Goal: Transaction & Acquisition: Book appointment/travel/reservation

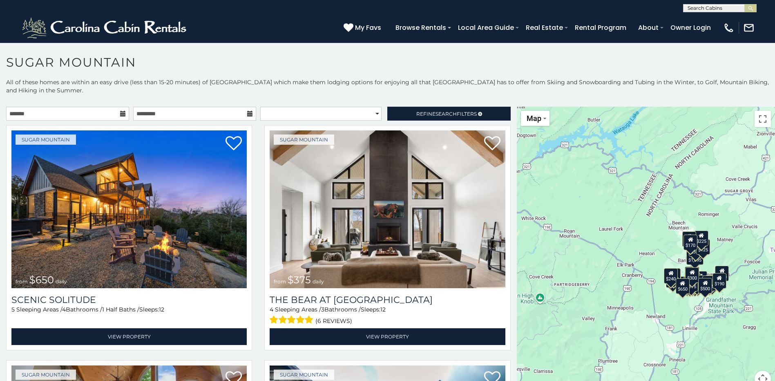
click at [120, 114] on icon at bounding box center [123, 114] width 6 height 6
click at [124, 112] on input "text" at bounding box center [67, 114] width 123 height 14
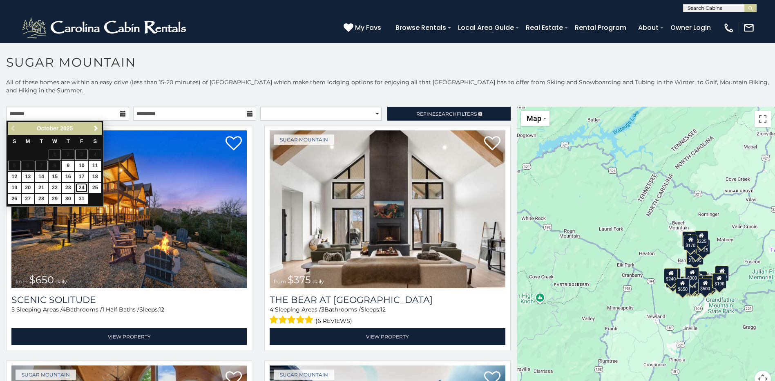
click at [83, 188] on link "24" at bounding box center [81, 188] width 13 height 10
type input "**********"
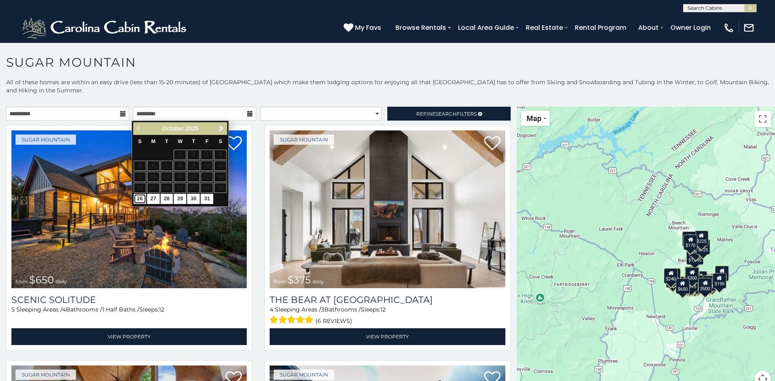
click at [142, 199] on link "26" at bounding box center [140, 199] width 13 height 10
type input "**********"
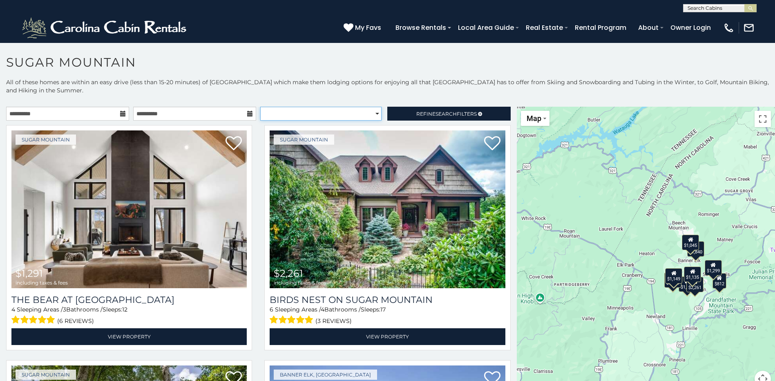
click at [371, 116] on select "**********" at bounding box center [320, 114] width 121 height 14
click at [260, 107] on select "**********" at bounding box center [320, 114] width 121 height 14
click at [373, 116] on select "**********" at bounding box center [320, 114] width 121 height 14
select select "*********"
click at [260, 107] on select "**********" at bounding box center [320, 114] width 121 height 14
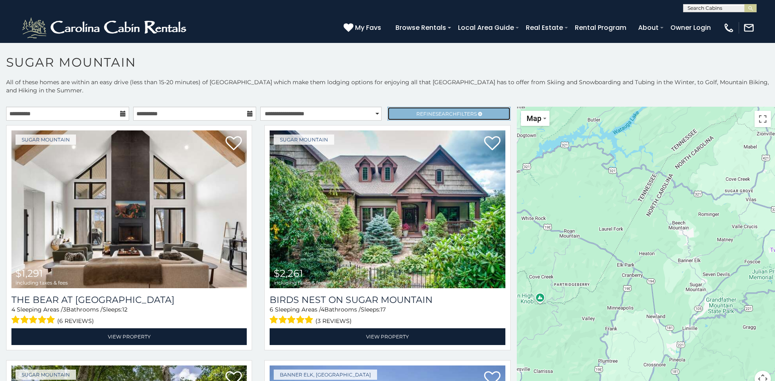
click at [478, 114] on link "Refine Search Filters" at bounding box center [449, 114] width 123 height 14
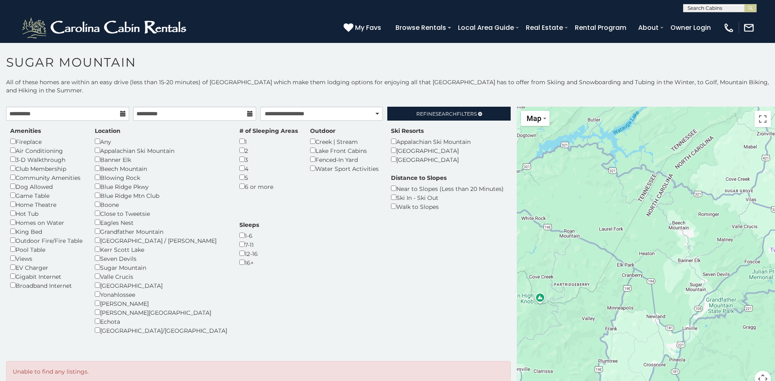
click at [240, 144] on div "1" at bounding box center [269, 141] width 58 height 9
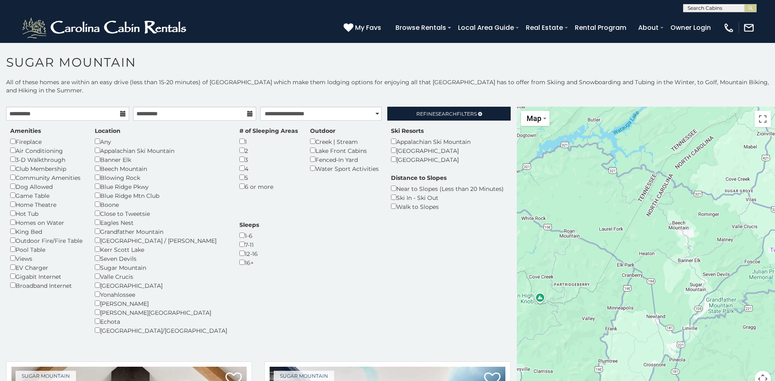
click at [11, 216] on div "Hot Tub" at bounding box center [46, 213] width 72 height 9
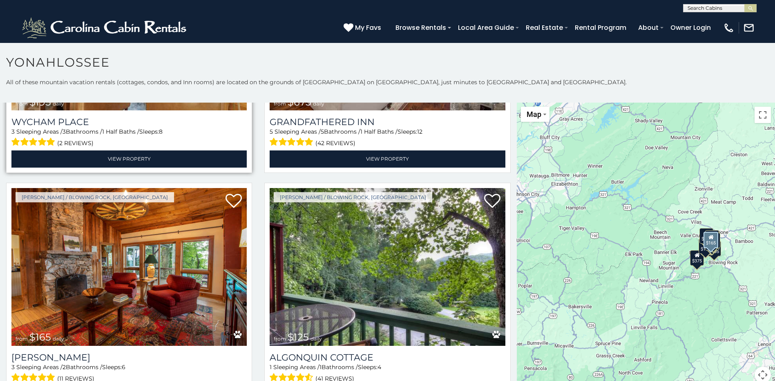
scroll to position [491, 0]
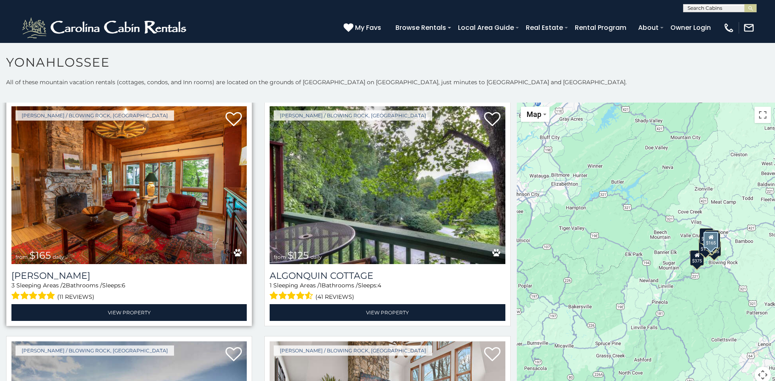
click at [179, 211] on img at bounding box center [128, 185] width 235 height 158
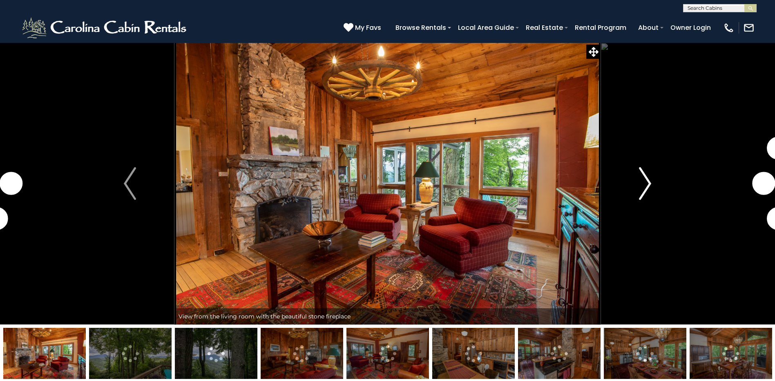
click at [640, 180] on img "Next" at bounding box center [645, 183] width 12 height 33
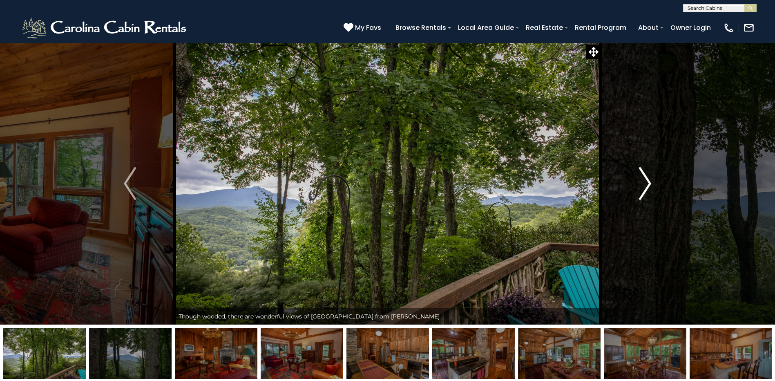
click at [640, 180] on img "Next" at bounding box center [645, 183] width 12 height 33
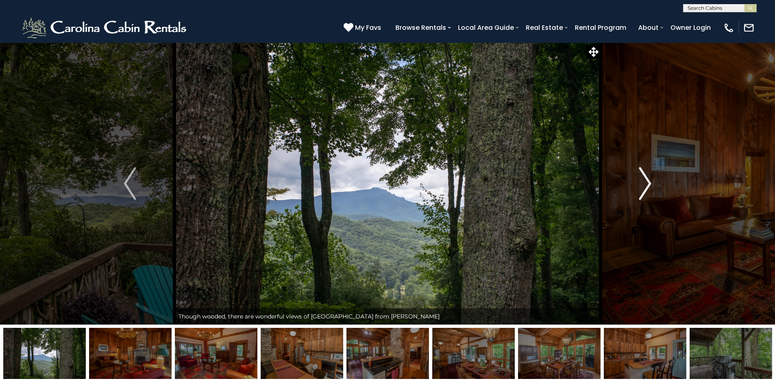
click at [640, 180] on img "Next" at bounding box center [645, 183] width 12 height 33
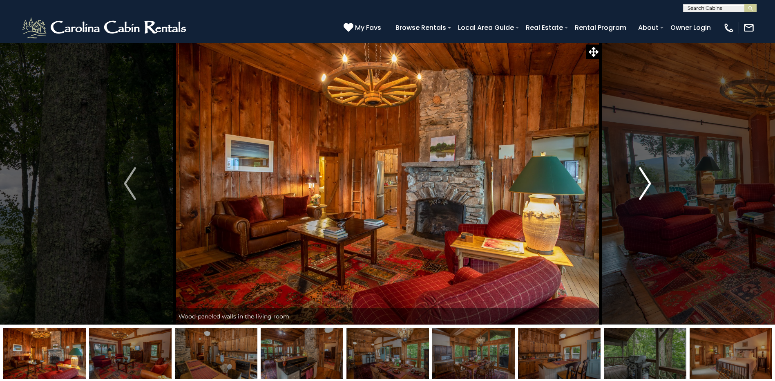
click at [640, 180] on img "Next" at bounding box center [645, 183] width 12 height 33
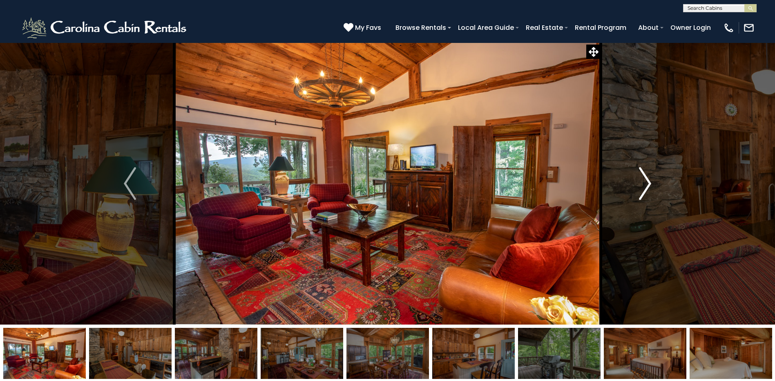
click at [640, 180] on img "Next" at bounding box center [645, 183] width 12 height 33
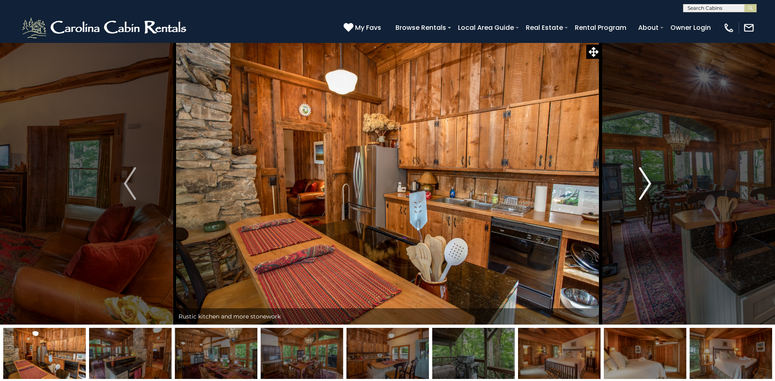
click at [640, 180] on img "Next" at bounding box center [645, 183] width 12 height 33
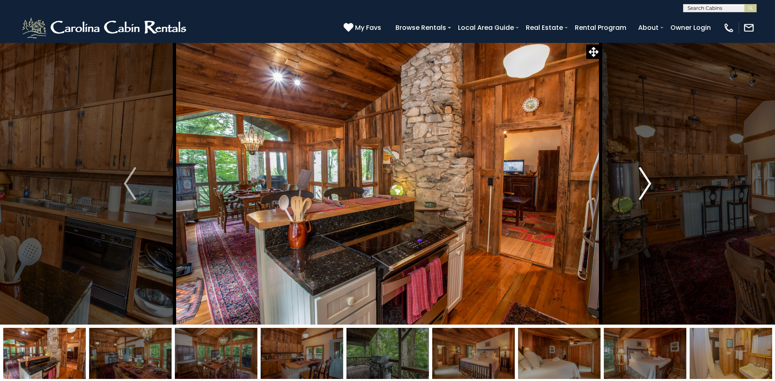
click at [640, 180] on img "Next" at bounding box center [645, 183] width 12 height 33
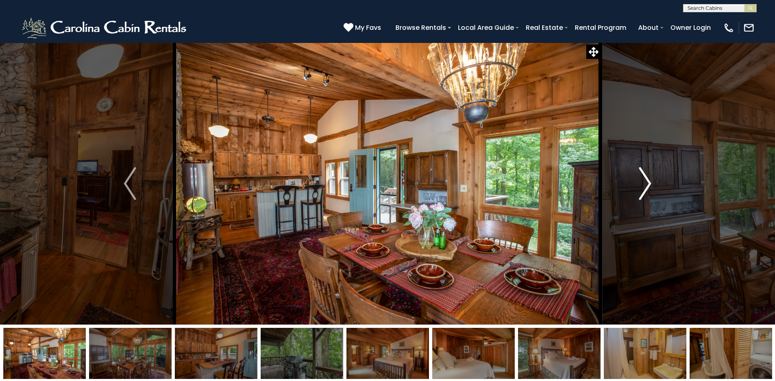
click at [640, 180] on img "Next" at bounding box center [645, 183] width 12 height 33
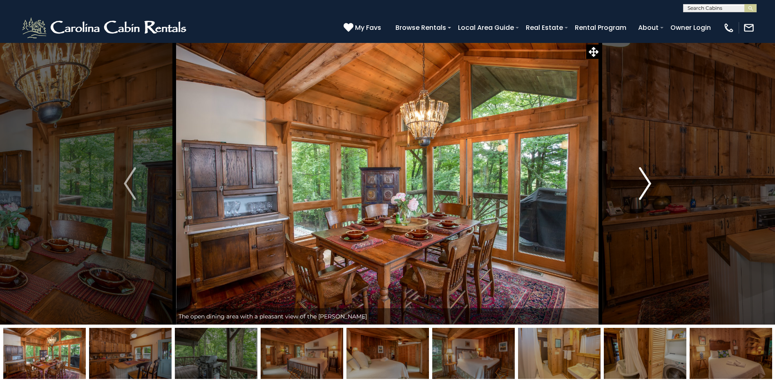
click at [640, 180] on img "Next" at bounding box center [645, 183] width 12 height 33
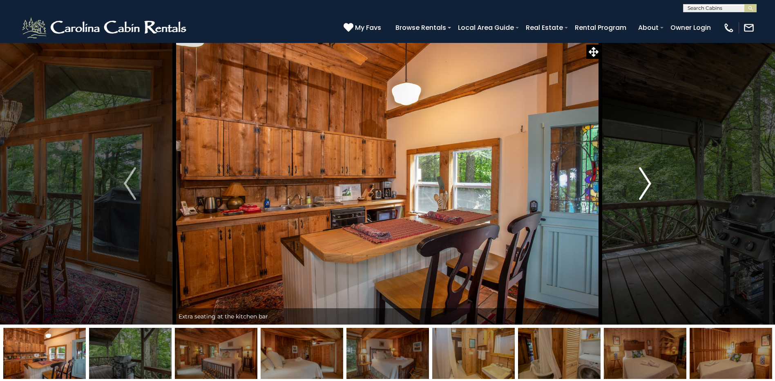
click at [640, 180] on img "Next" at bounding box center [645, 183] width 12 height 33
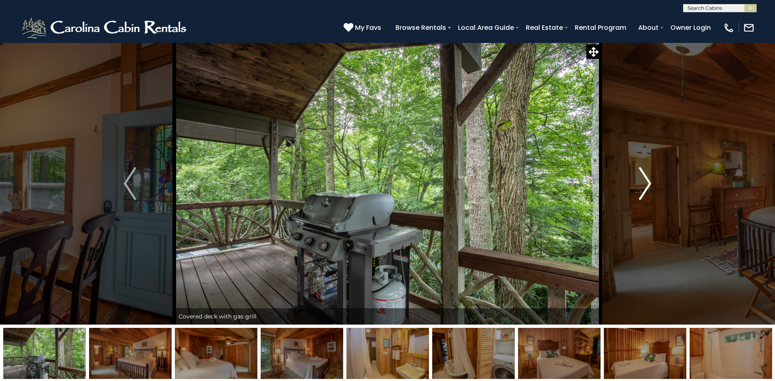
click at [639, 181] on img "Next" at bounding box center [645, 183] width 12 height 33
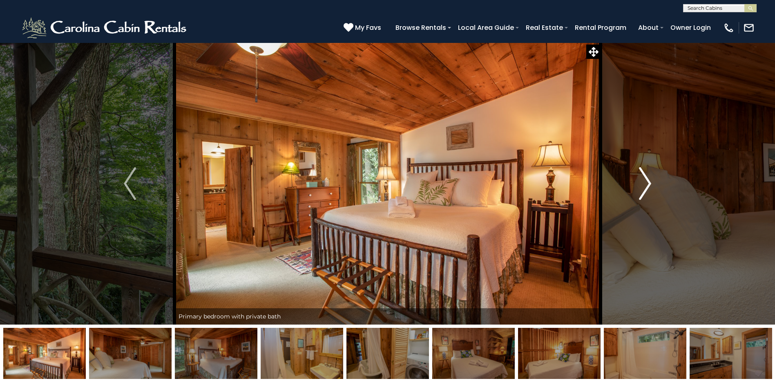
click at [639, 181] on img "Next" at bounding box center [645, 183] width 12 height 33
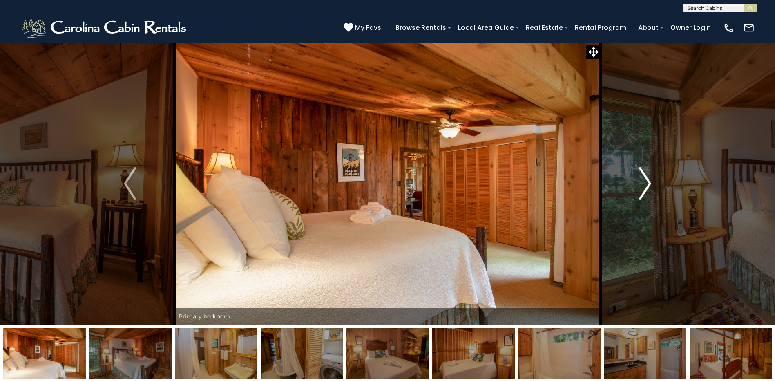
click at [639, 181] on img "Next" at bounding box center [645, 183] width 12 height 33
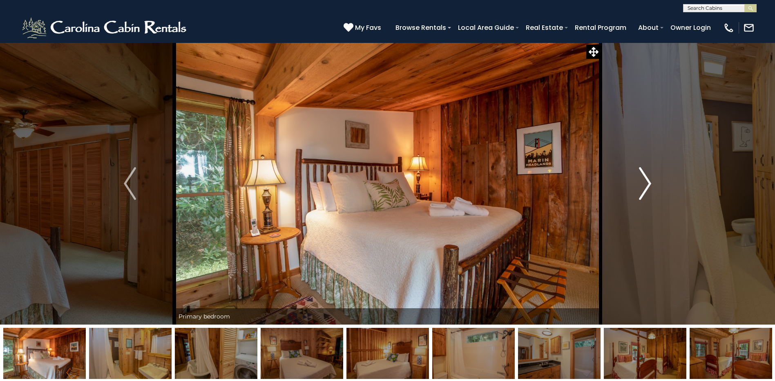
click at [639, 181] on img "Next" at bounding box center [645, 183] width 12 height 33
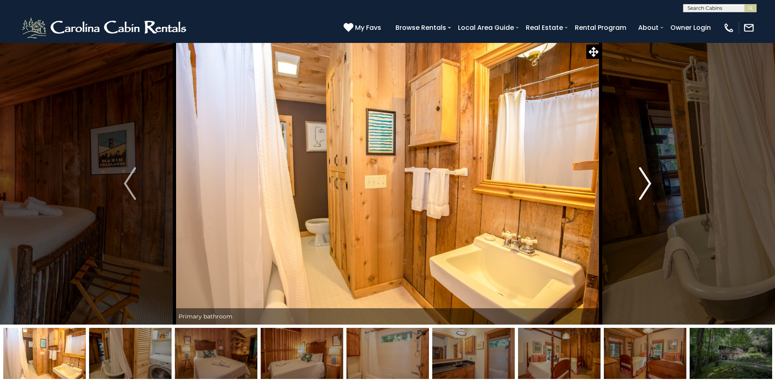
click at [639, 181] on img "Next" at bounding box center [645, 183] width 12 height 33
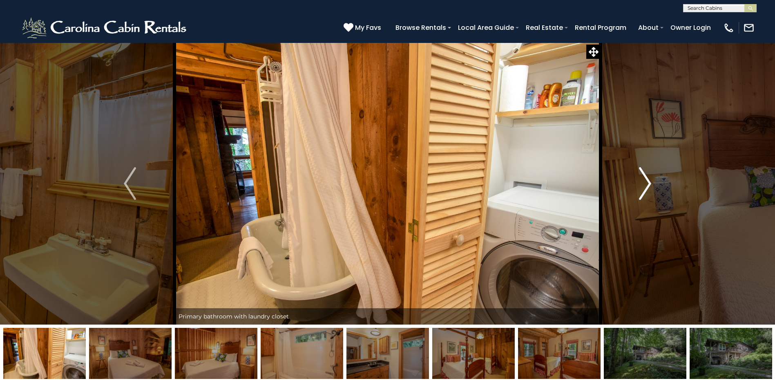
click at [639, 181] on img "Next" at bounding box center [645, 183] width 12 height 33
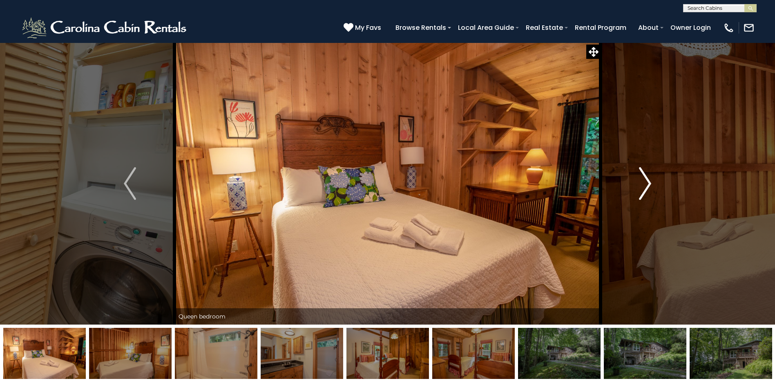
click at [639, 181] on img "Next" at bounding box center [645, 183] width 12 height 33
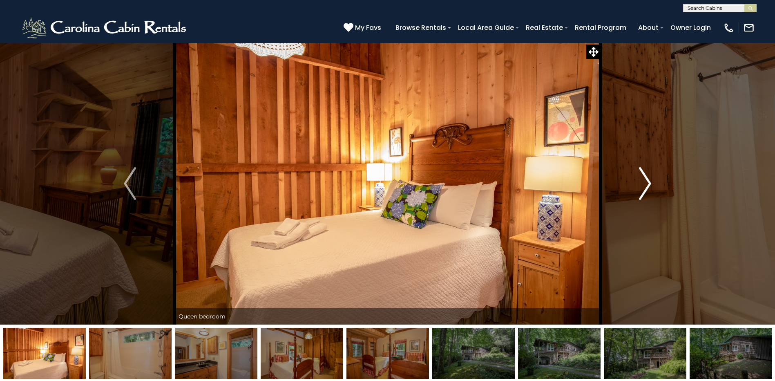
click at [639, 181] on img "Next" at bounding box center [645, 183] width 12 height 33
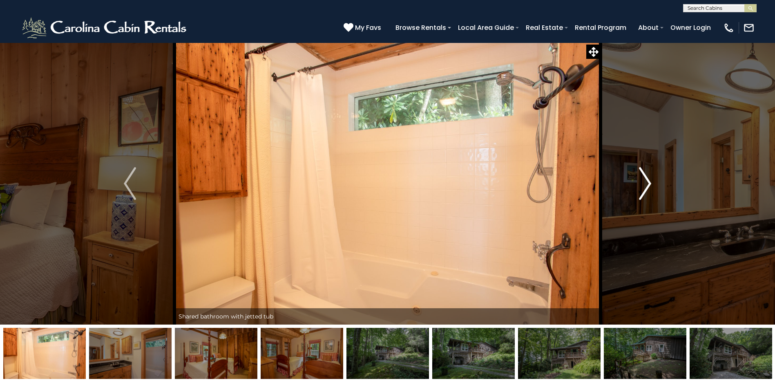
click at [639, 181] on img "Next" at bounding box center [645, 183] width 12 height 33
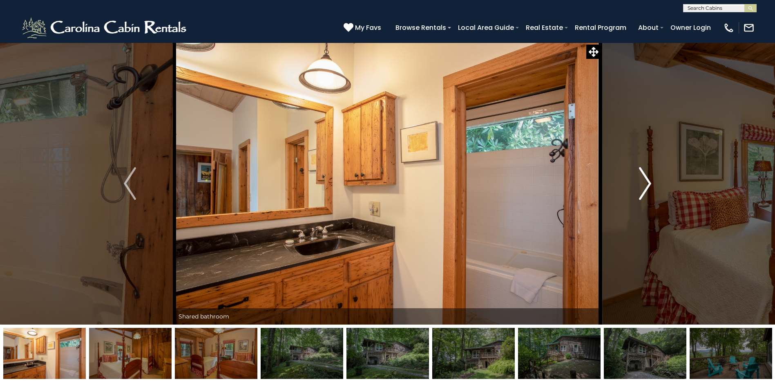
click at [639, 181] on img "Next" at bounding box center [645, 183] width 12 height 33
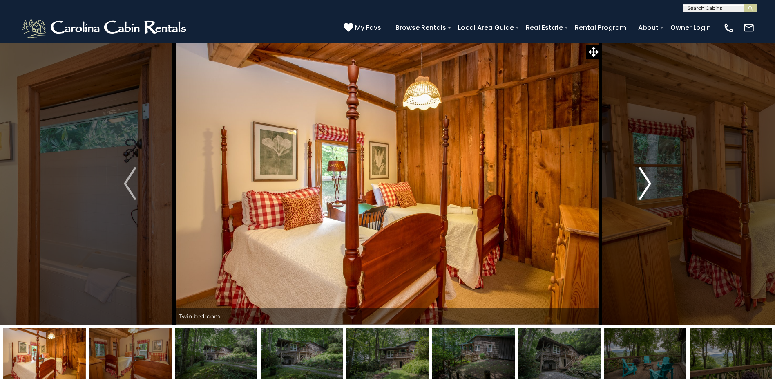
click at [639, 181] on img "Next" at bounding box center [645, 183] width 12 height 33
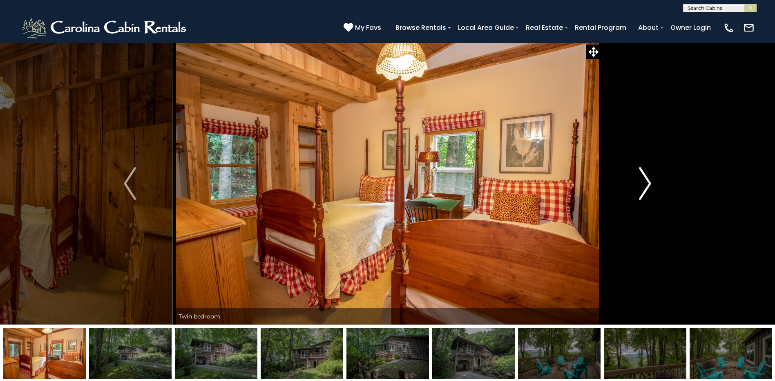
click at [639, 181] on img "Next" at bounding box center [645, 183] width 12 height 33
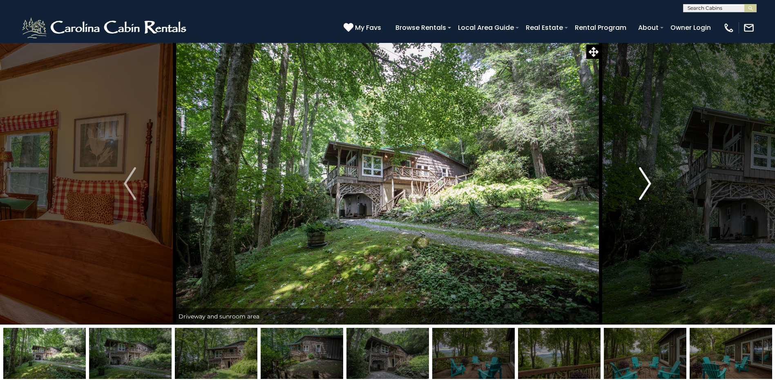
click at [639, 181] on img "Next" at bounding box center [645, 183] width 12 height 33
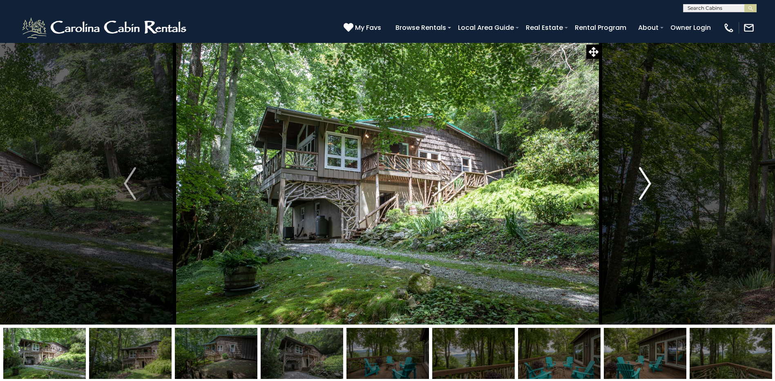
click at [639, 181] on img "Next" at bounding box center [645, 183] width 12 height 33
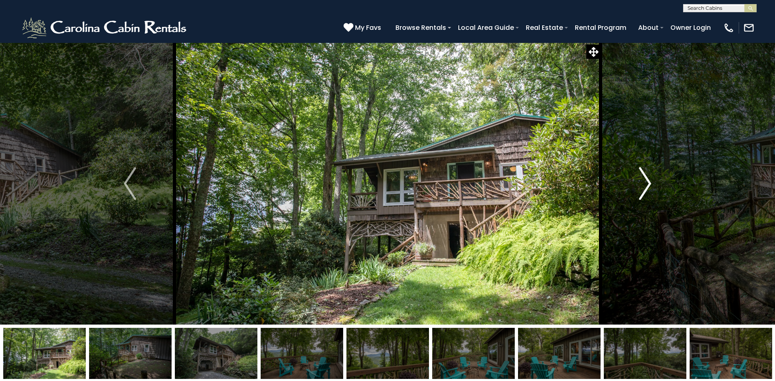
click at [639, 181] on img "Next" at bounding box center [645, 183] width 12 height 33
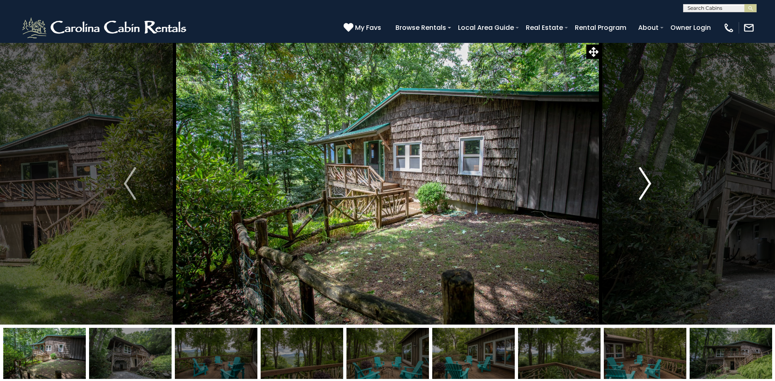
click at [639, 181] on img "Next" at bounding box center [645, 183] width 12 height 33
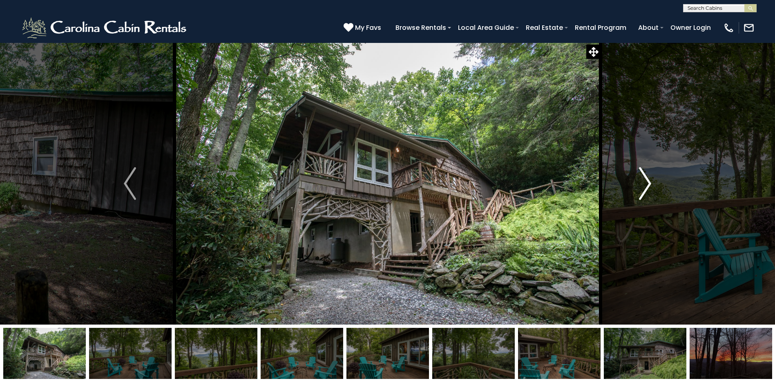
click at [639, 181] on img "Next" at bounding box center [645, 183] width 12 height 33
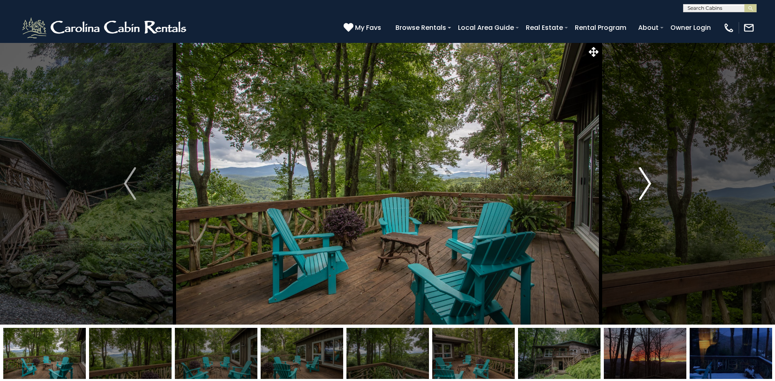
click at [639, 181] on img "Next" at bounding box center [645, 183] width 12 height 33
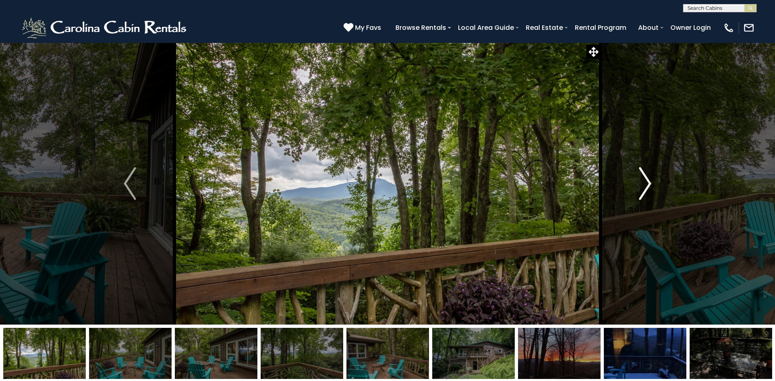
click at [639, 181] on img "Next" at bounding box center [645, 183] width 12 height 33
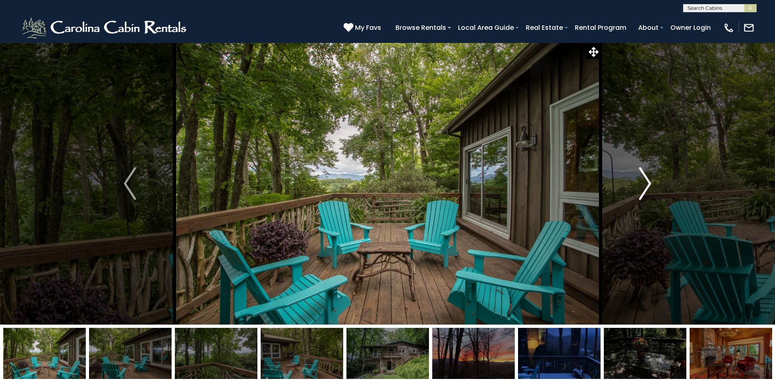
click at [639, 181] on img "Next" at bounding box center [645, 183] width 12 height 33
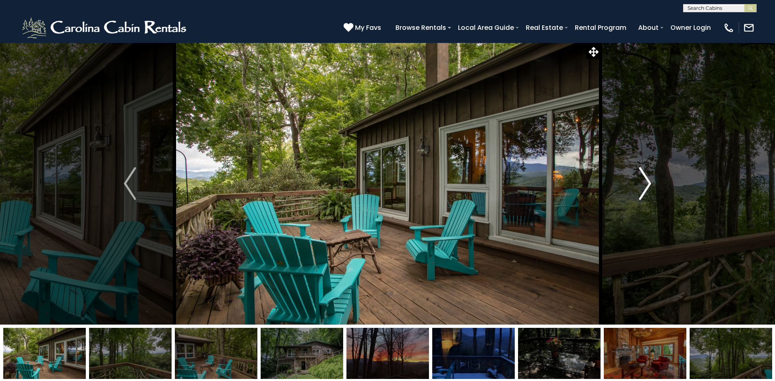
click at [639, 181] on img "Next" at bounding box center [645, 183] width 12 height 33
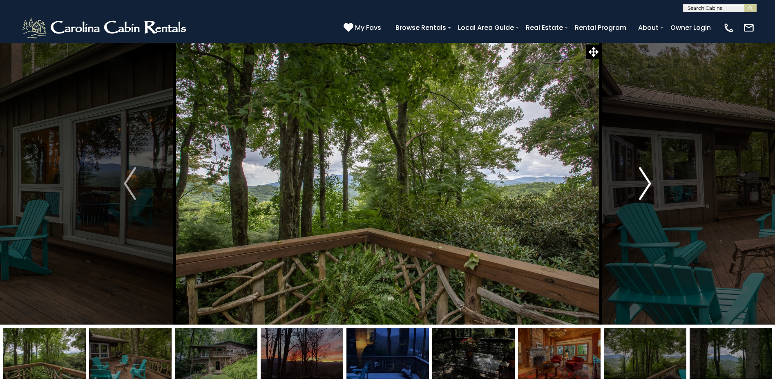
click at [639, 181] on img "Next" at bounding box center [645, 183] width 12 height 33
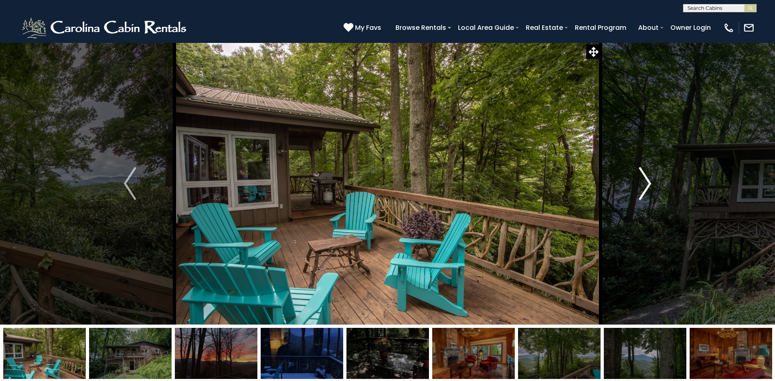
click at [639, 181] on img "Next" at bounding box center [645, 183] width 12 height 33
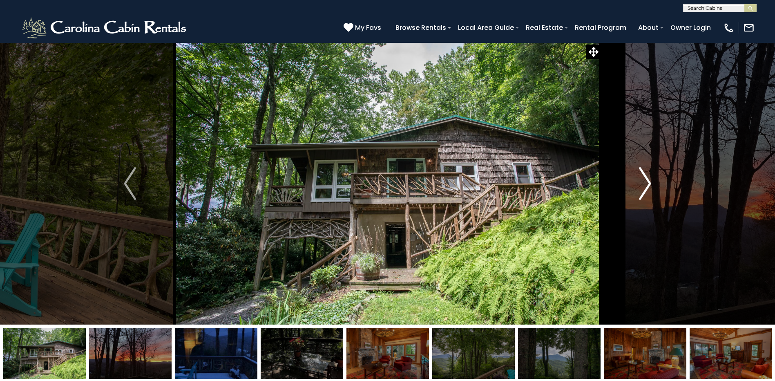
click at [639, 181] on img "Next" at bounding box center [645, 183] width 12 height 33
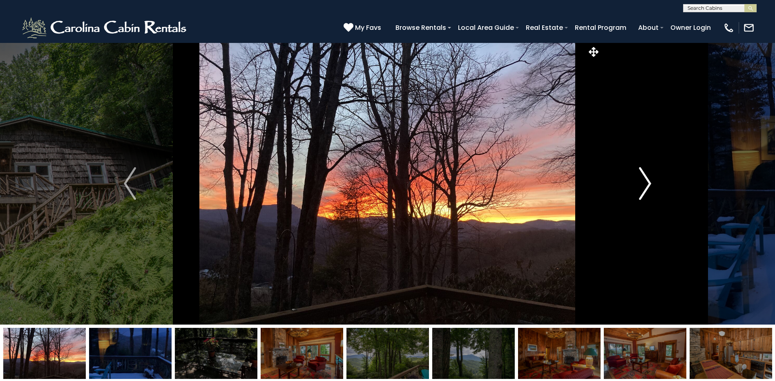
click at [639, 181] on img "Next" at bounding box center [645, 183] width 12 height 33
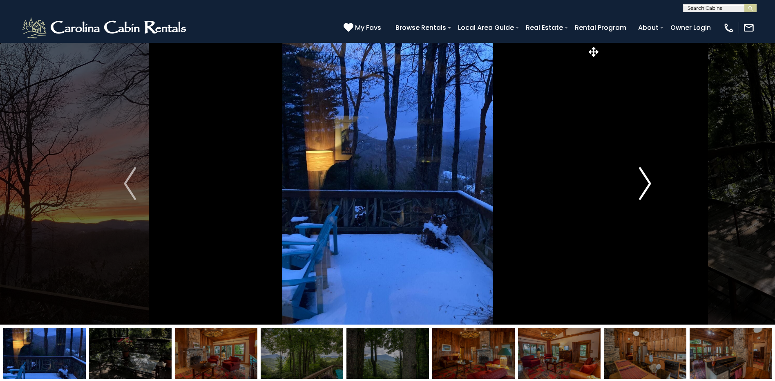
click at [639, 181] on img "Next" at bounding box center [645, 183] width 12 height 33
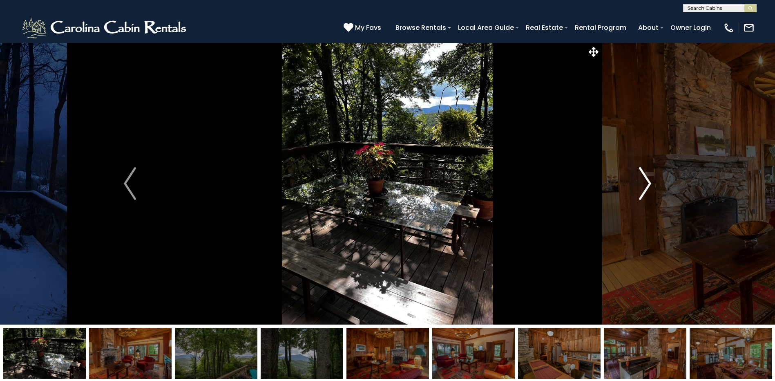
click at [639, 181] on img "Next" at bounding box center [645, 183] width 12 height 33
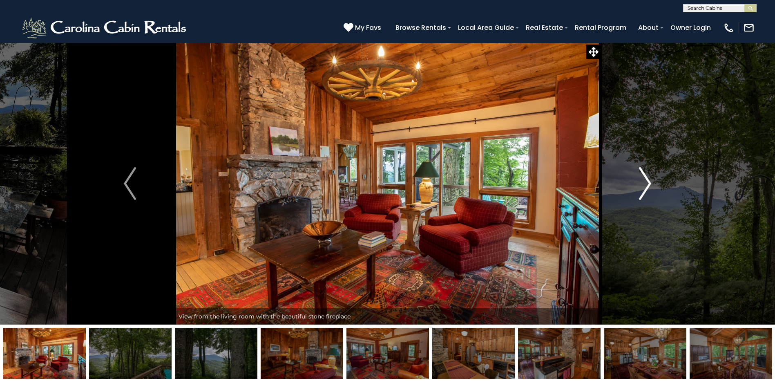
click at [639, 181] on img "Next" at bounding box center [645, 183] width 12 height 33
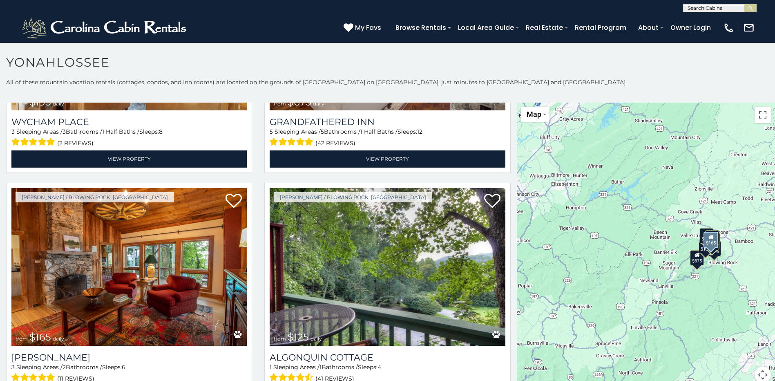
scroll to position [450, 0]
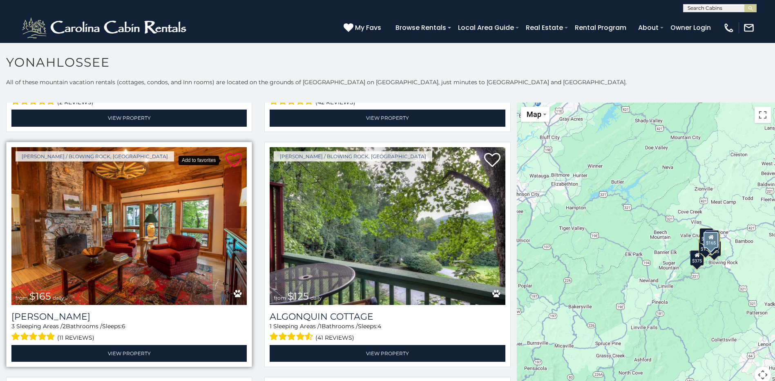
click at [229, 155] on icon at bounding box center [234, 160] width 16 height 16
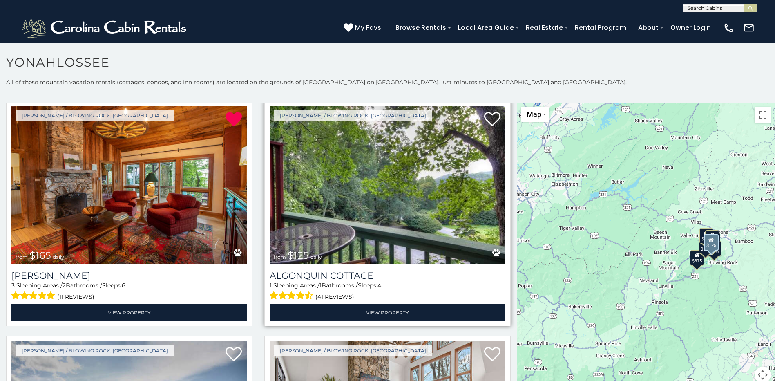
click at [363, 198] on img at bounding box center [387, 185] width 235 height 158
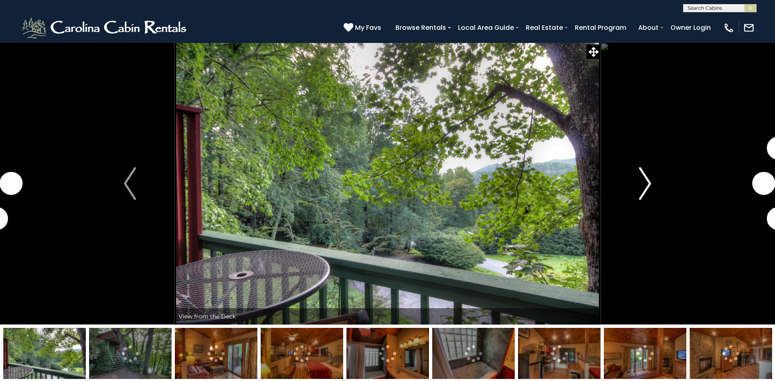
click at [644, 184] on img "Next" at bounding box center [645, 183] width 12 height 33
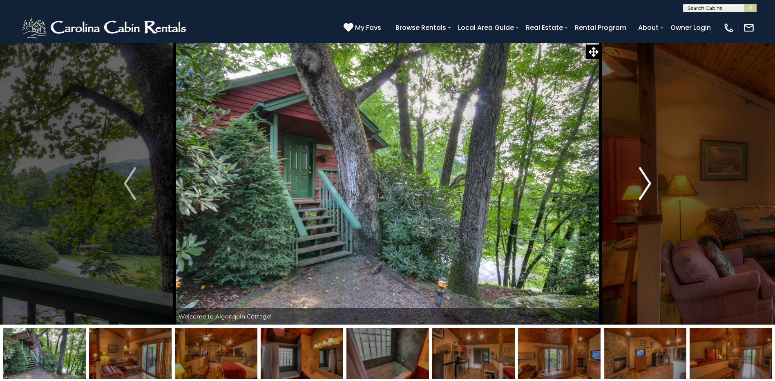
click at [644, 184] on img "Next" at bounding box center [645, 183] width 12 height 33
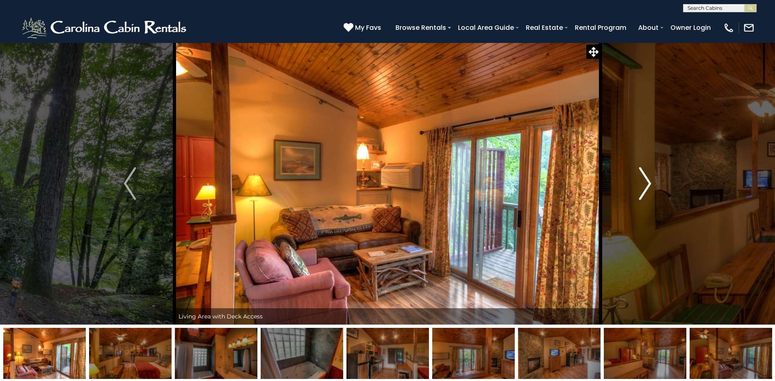
click at [644, 184] on img "Next" at bounding box center [645, 183] width 12 height 33
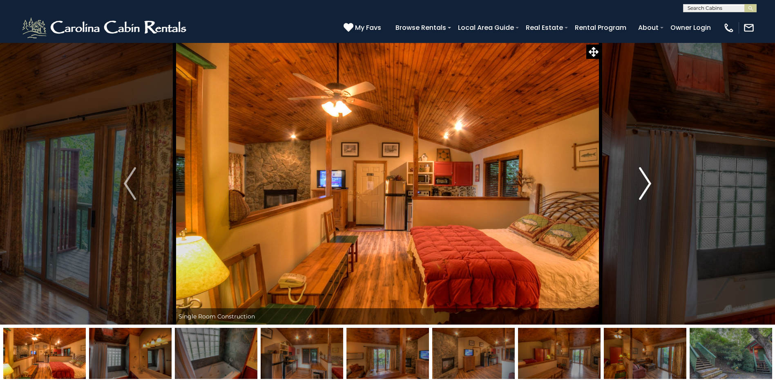
click at [644, 184] on img "Next" at bounding box center [645, 183] width 12 height 33
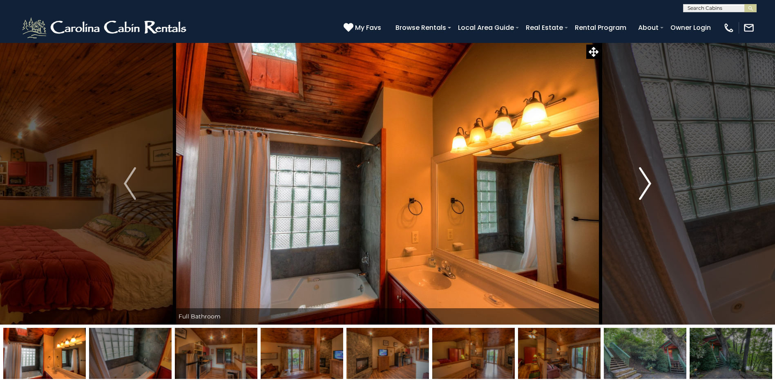
click at [644, 184] on img "Next" at bounding box center [645, 183] width 12 height 33
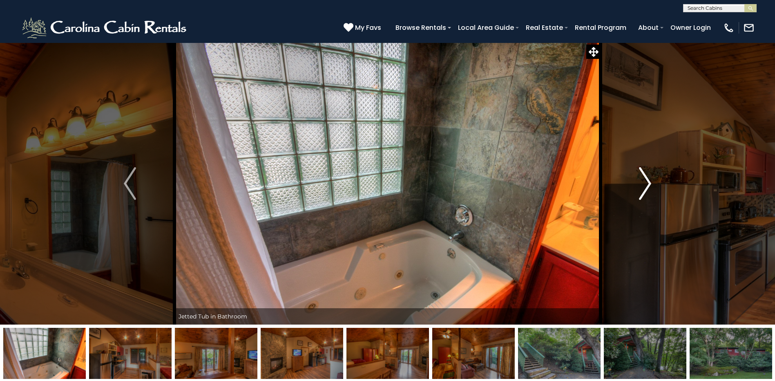
click at [644, 184] on img "Next" at bounding box center [645, 183] width 12 height 33
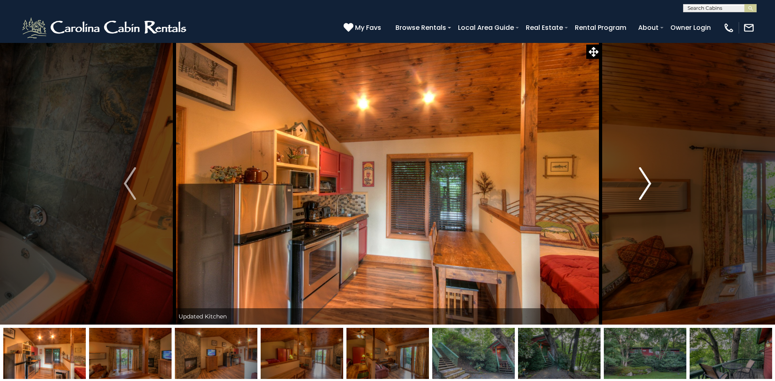
click at [644, 184] on img "Next" at bounding box center [645, 183] width 12 height 33
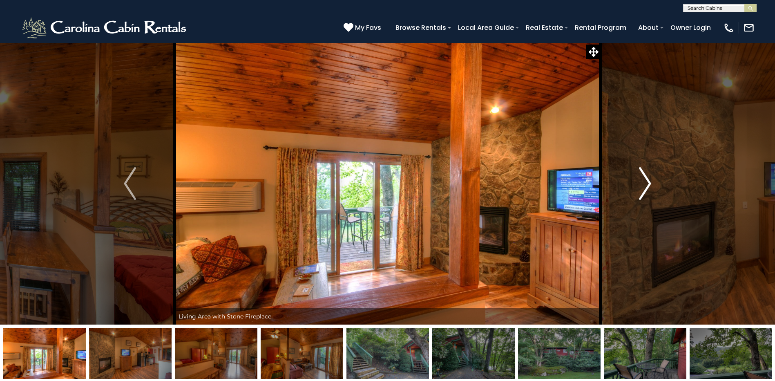
click at [644, 184] on img "Next" at bounding box center [645, 183] width 12 height 33
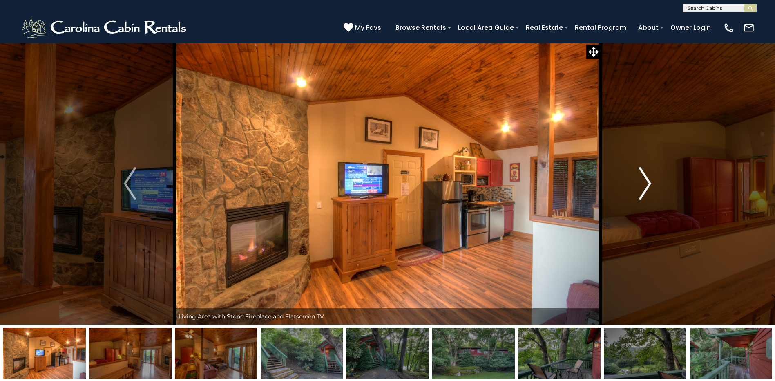
click at [644, 184] on img "Next" at bounding box center [645, 183] width 12 height 33
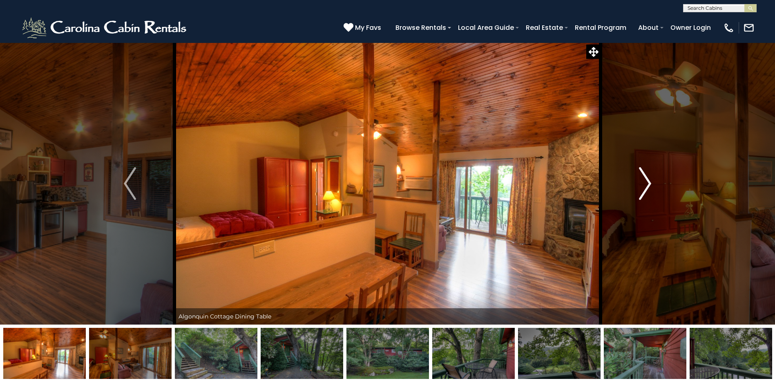
click at [644, 184] on img "Next" at bounding box center [645, 183] width 12 height 33
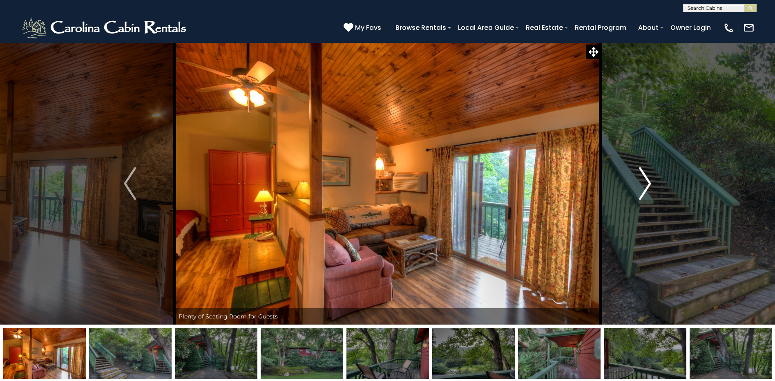
click at [644, 184] on img "Next" at bounding box center [645, 183] width 12 height 33
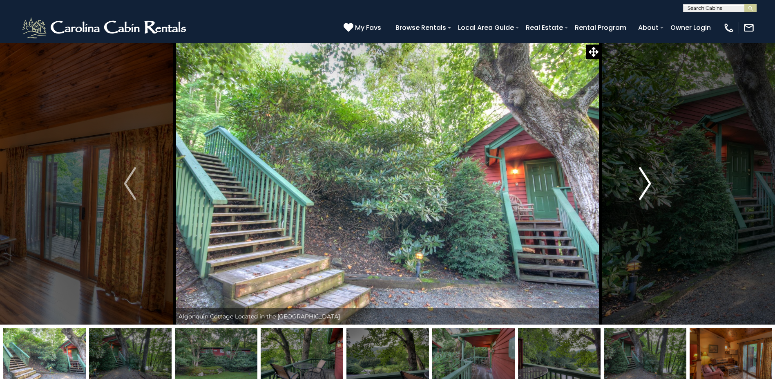
click at [644, 184] on img "Next" at bounding box center [645, 183] width 12 height 33
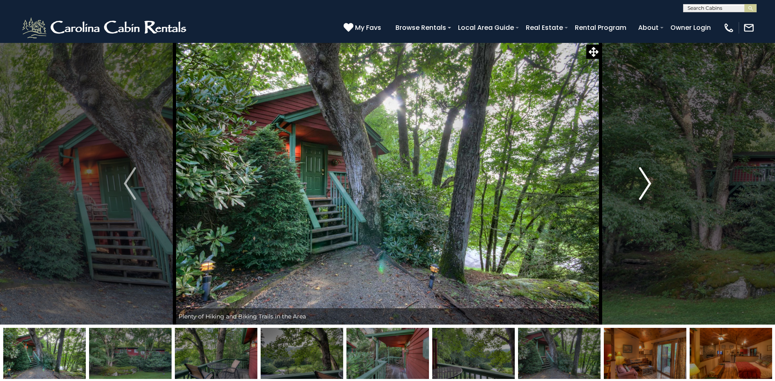
click at [644, 184] on img "Next" at bounding box center [645, 183] width 12 height 33
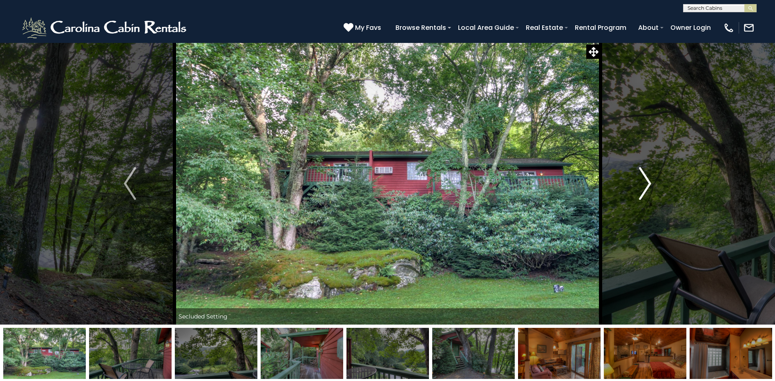
click at [644, 184] on img "Next" at bounding box center [645, 183] width 12 height 33
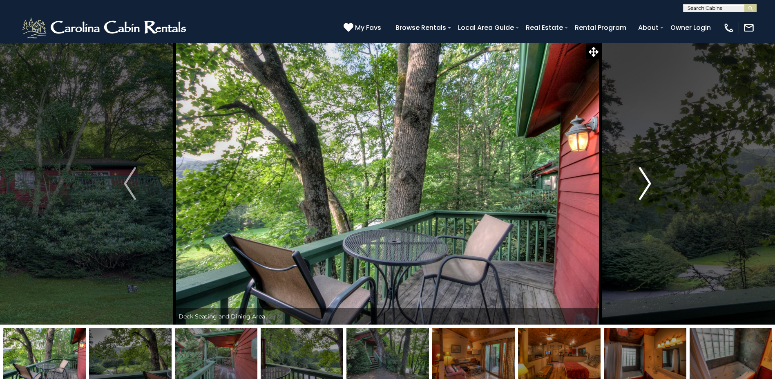
click at [644, 184] on img "Next" at bounding box center [645, 183] width 12 height 33
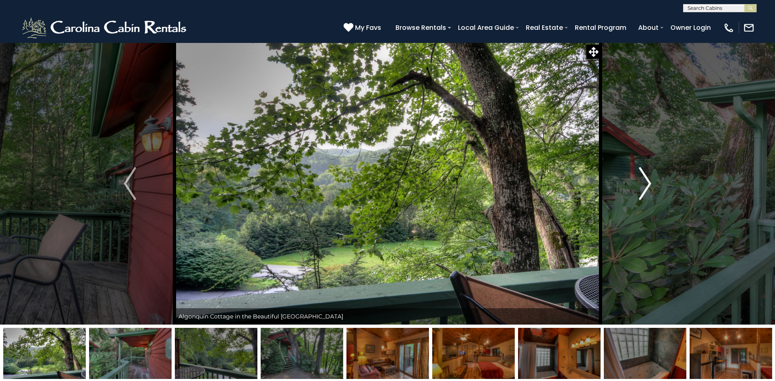
click at [644, 184] on img "Next" at bounding box center [645, 183] width 12 height 33
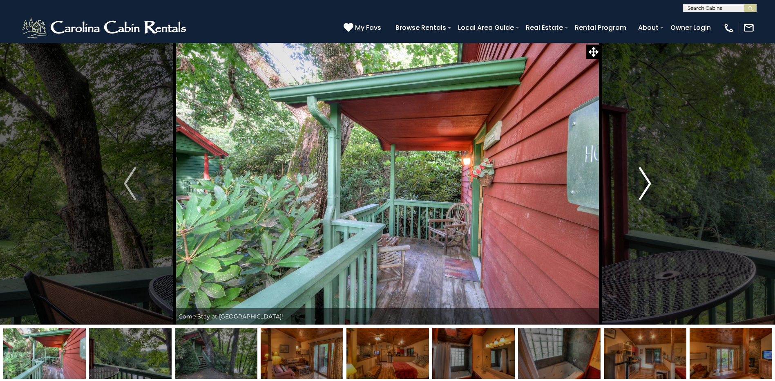
click at [644, 184] on img "Next" at bounding box center [645, 183] width 12 height 33
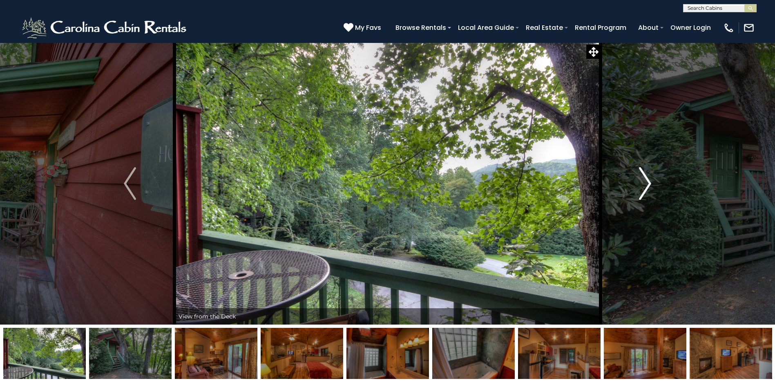
click at [644, 184] on img "Next" at bounding box center [645, 183] width 12 height 33
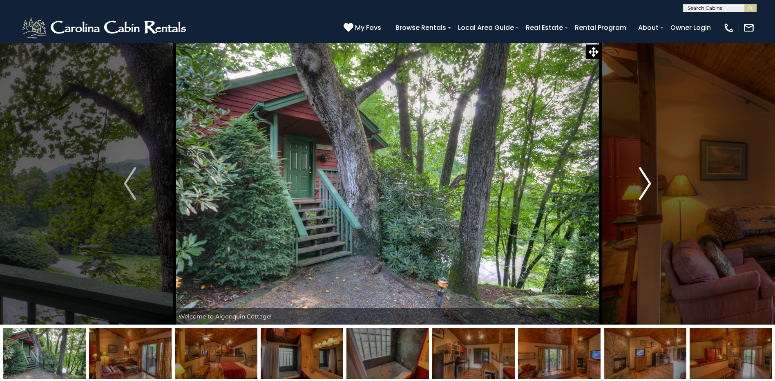
click at [644, 184] on img "Next" at bounding box center [645, 183] width 12 height 33
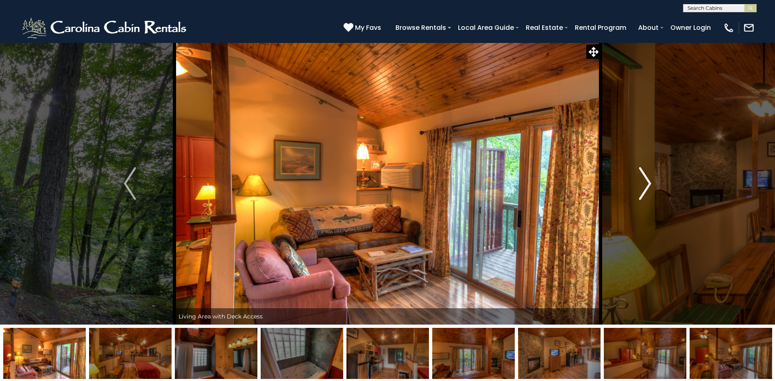
click at [644, 184] on img "Next" at bounding box center [645, 183] width 12 height 33
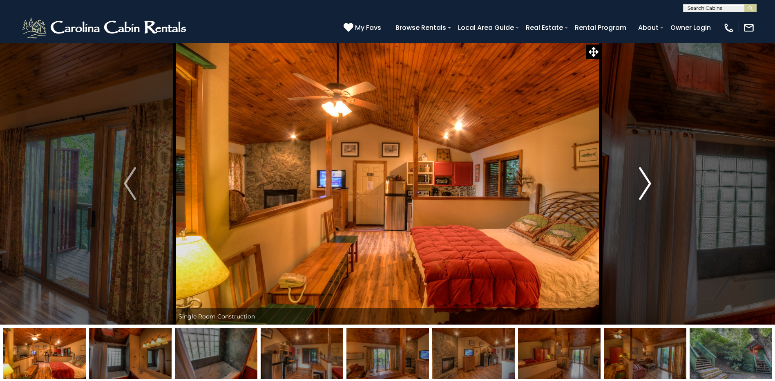
click at [644, 184] on img "Next" at bounding box center [645, 183] width 12 height 33
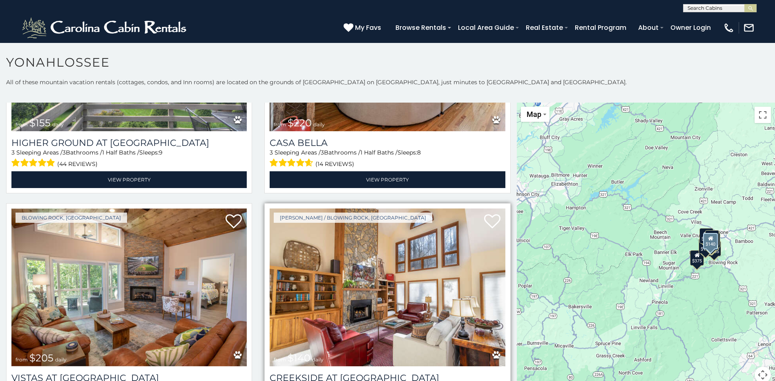
scroll to position [899, 0]
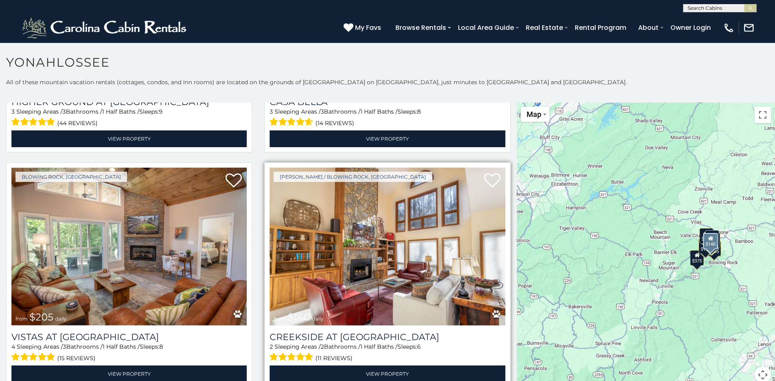
click at [446, 289] on img at bounding box center [387, 247] width 235 height 158
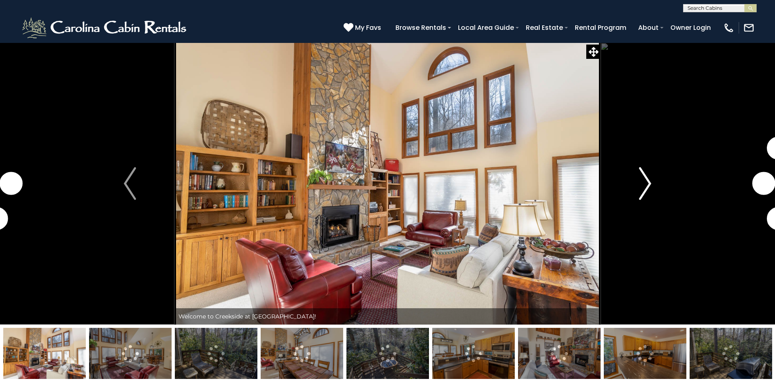
click at [638, 191] on button "Next" at bounding box center [645, 184] width 89 height 282
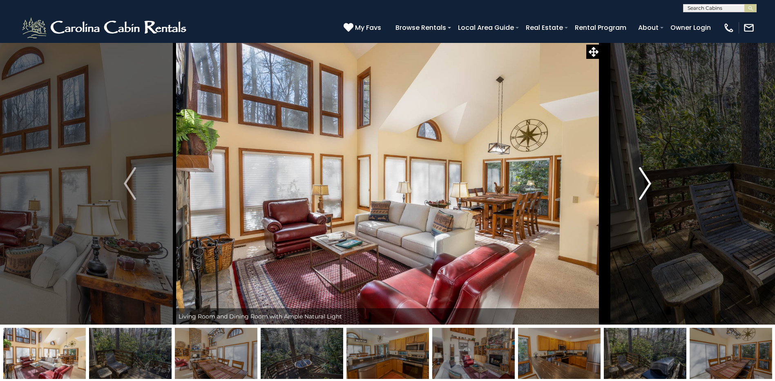
click at [638, 191] on button "Next" at bounding box center [645, 184] width 89 height 282
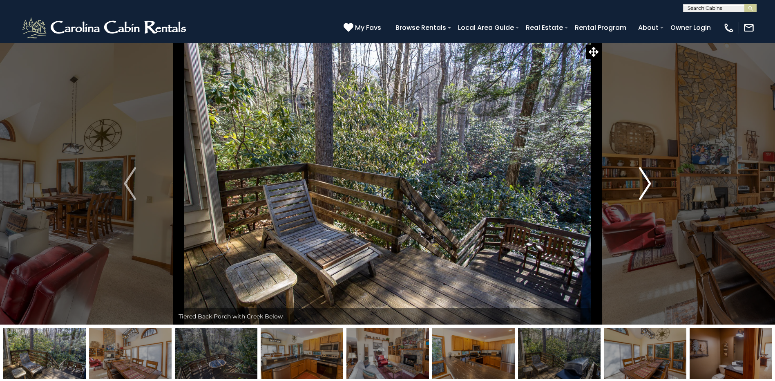
click at [638, 191] on button "Next" at bounding box center [645, 184] width 89 height 282
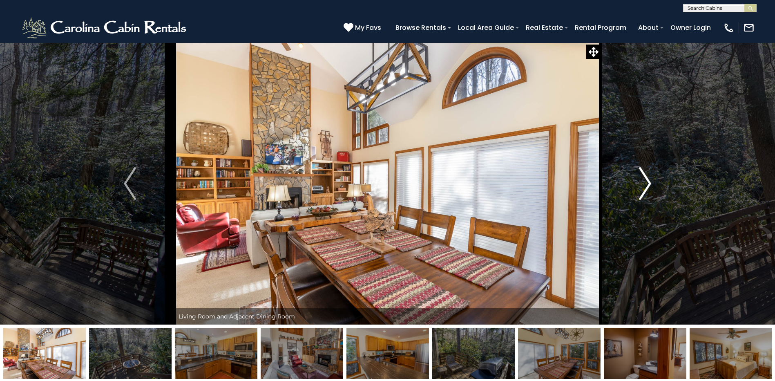
click at [638, 191] on button "Next" at bounding box center [645, 184] width 89 height 282
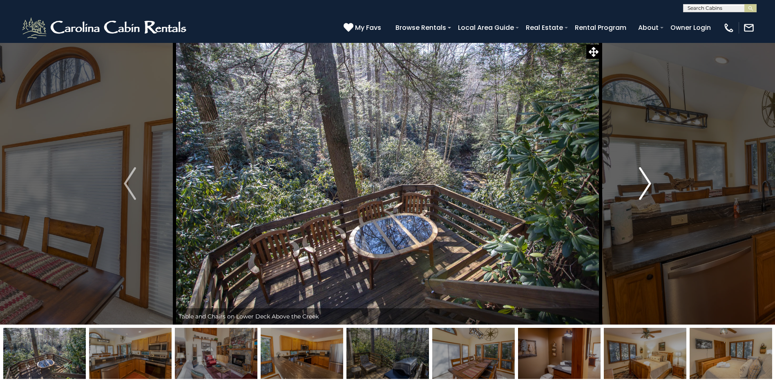
click at [638, 191] on button "Next" at bounding box center [645, 184] width 89 height 282
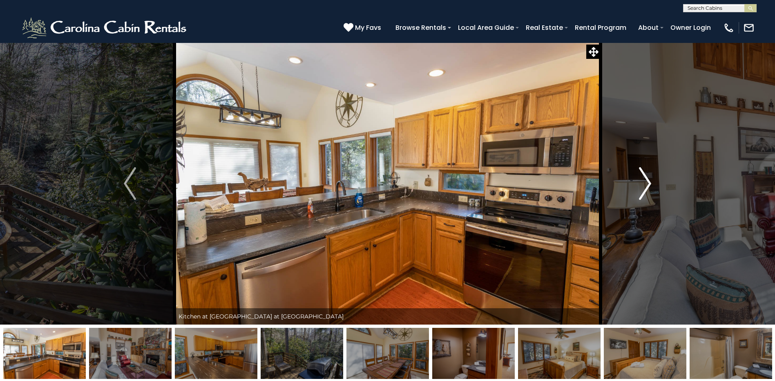
click at [638, 191] on button "Next" at bounding box center [645, 184] width 89 height 282
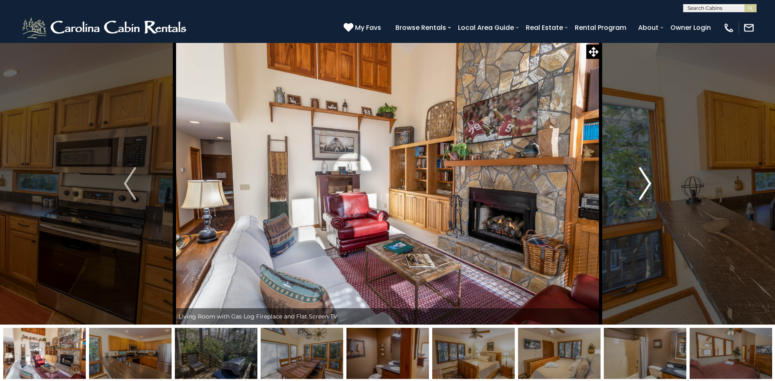
click at [638, 191] on button "Next" at bounding box center [645, 184] width 89 height 282
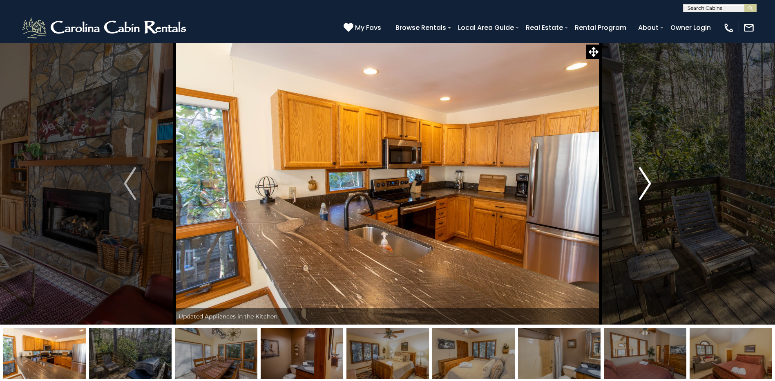
click at [638, 191] on button "Next" at bounding box center [645, 184] width 89 height 282
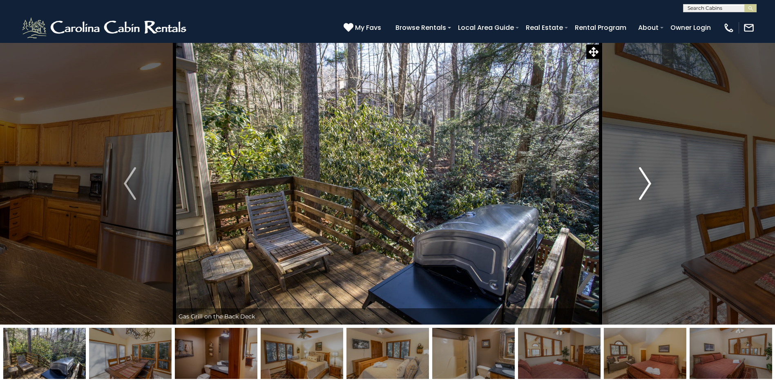
click at [638, 191] on button "Next" at bounding box center [645, 184] width 89 height 282
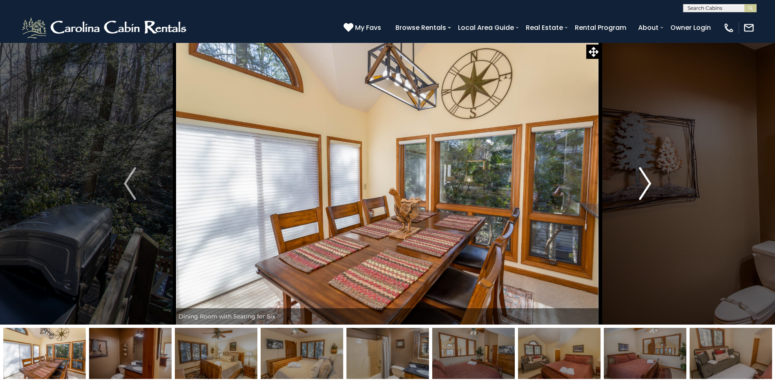
click at [638, 191] on button "Next" at bounding box center [645, 184] width 89 height 282
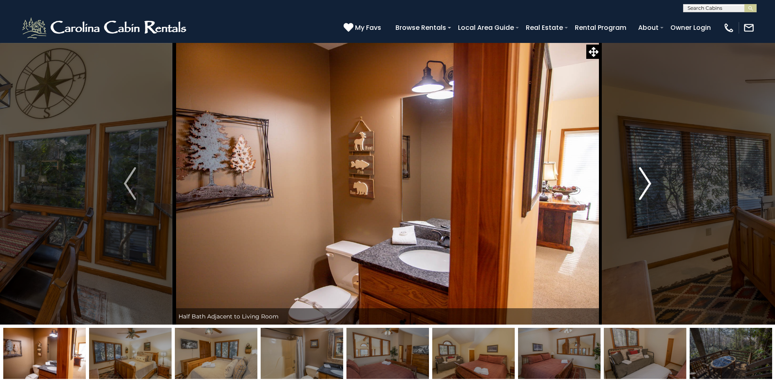
click at [638, 191] on button "Next" at bounding box center [645, 184] width 89 height 282
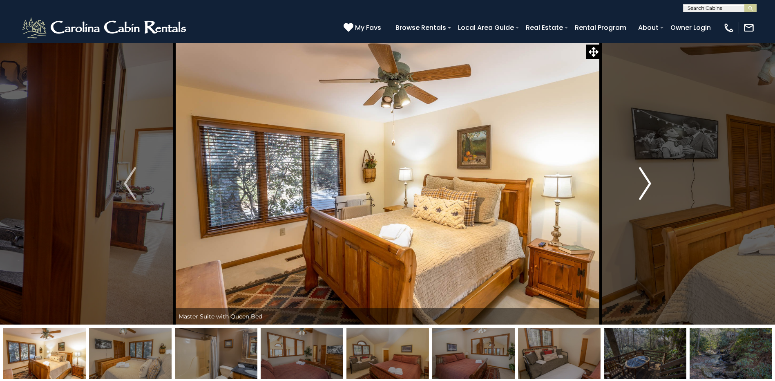
click at [638, 191] on button "Next" at bounding box center [645, 184] width 89 height 282
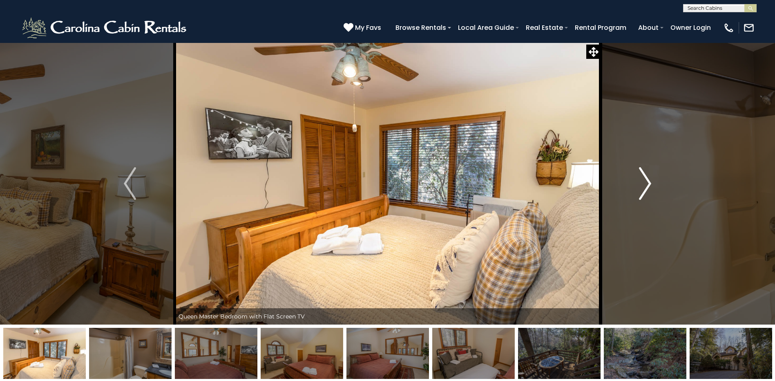
click at [638, 191] on button "Next" at bounding box center [645, 184] width 89 height 282
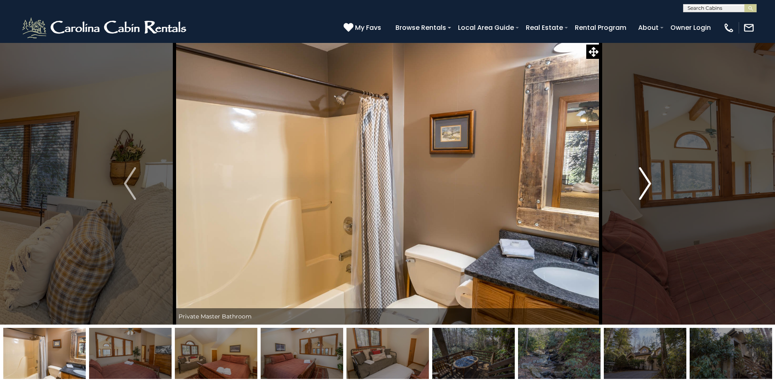
click at [638, 191] on button "Next" at bounding box center [645, 184] width 89 height 282
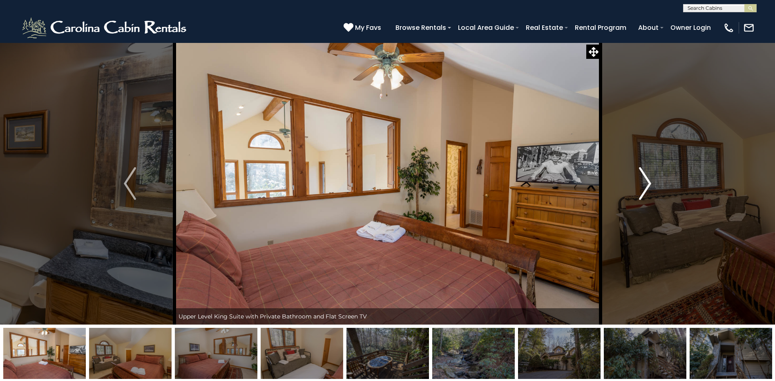
click at [638, 191] on button "Next" at bounding box center [645, 184] width 89 height 282
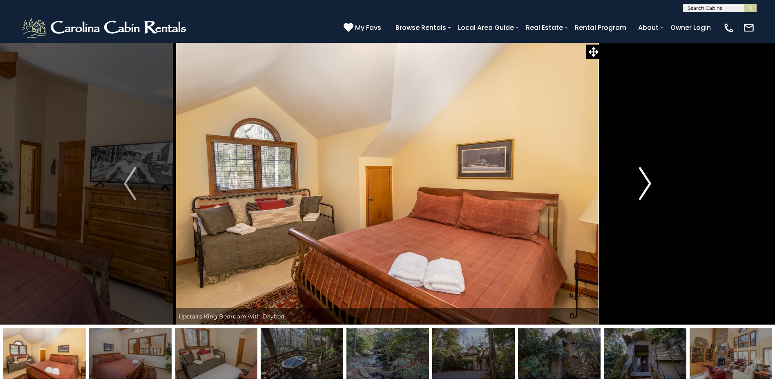
click at [638, 191] on button "Next" at bounding box center [645, 184] width 89 height 282
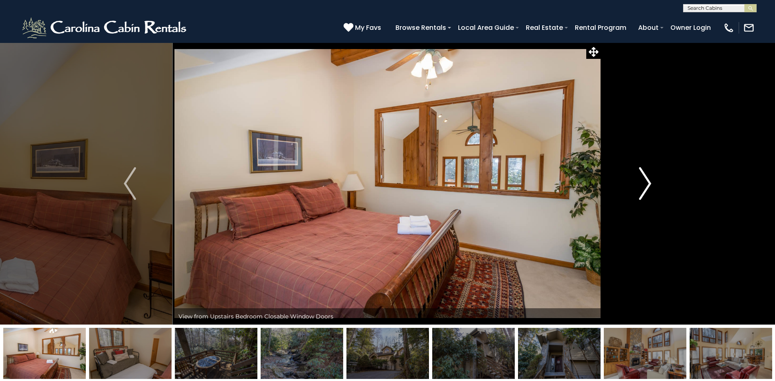
click at [638, 191] on button "Next" at bounding box center [645, 184] width 89 height 282
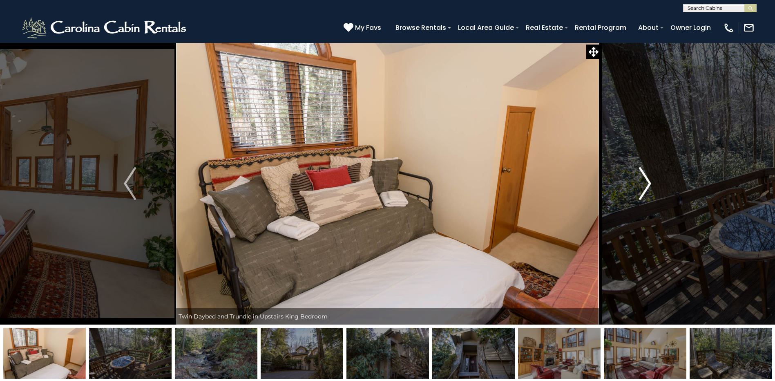
click at [638, 191] on button "Next" at bounding box center [645, 184] width 89 height 282
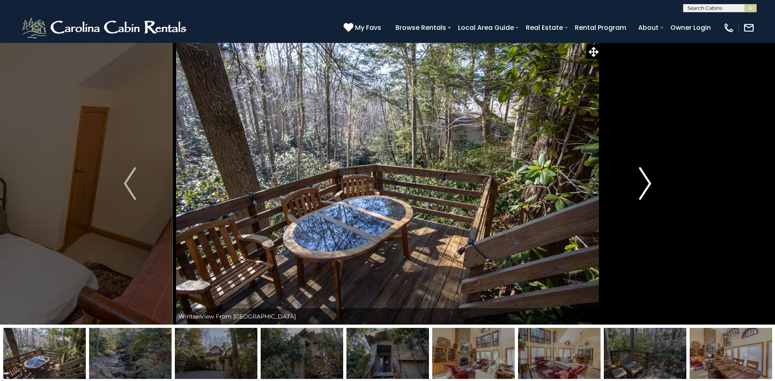
click at [638, 191] on button "Next" at bounding box center [645, 184] width 89 height 282
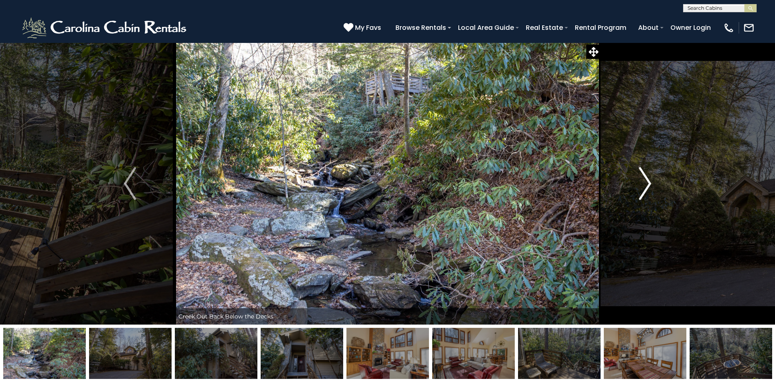
click at [638, 191] on button "Next" at bounding box center [645, 184] width 89 height 282
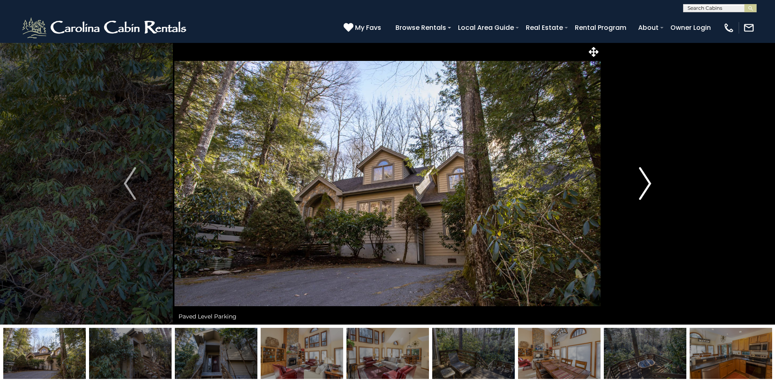
click at [638, 191] on button "Next" at bounding box center [645, 184] width 89 height 282
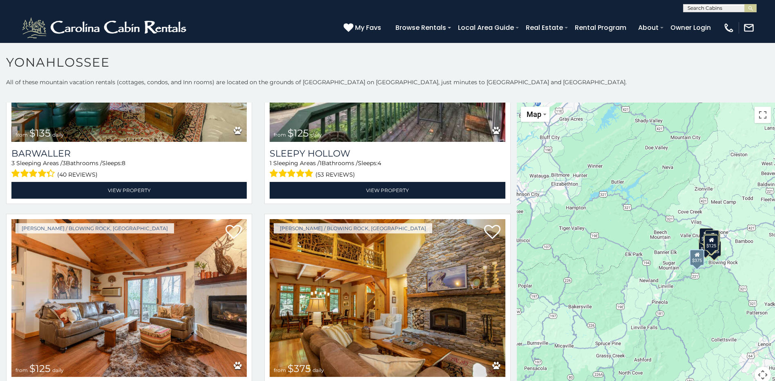
scroll to position [1594, 0]
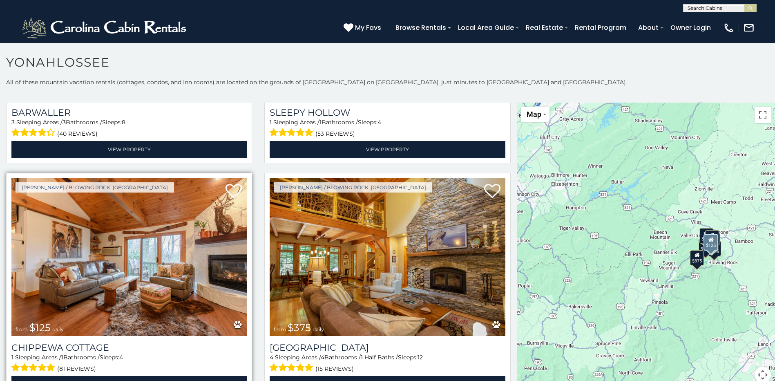
click at [88, 250] on img at bounding box center [128, 257] width 235 height 158
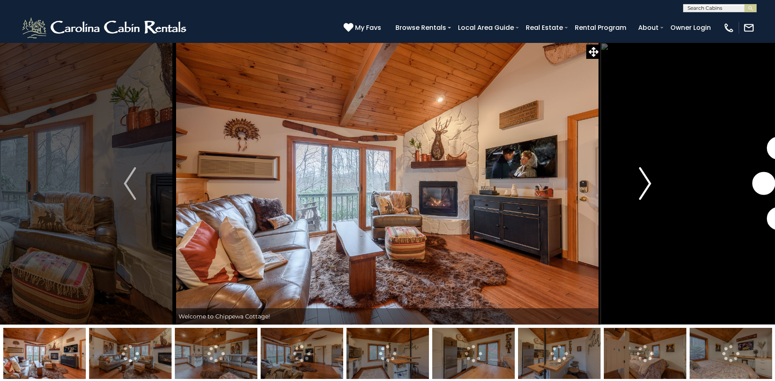
click at [645, 187] on img "Next" at bounding box center [645, 183] width 12 height 33
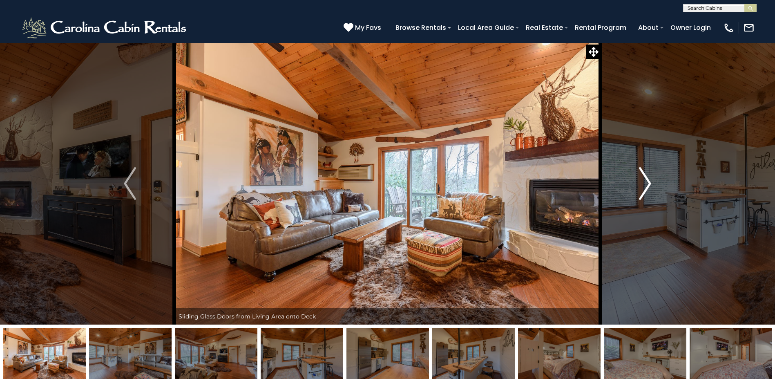
click at [645, 186] on img "Next" at bounding box center [645, 183] width 12 height 33
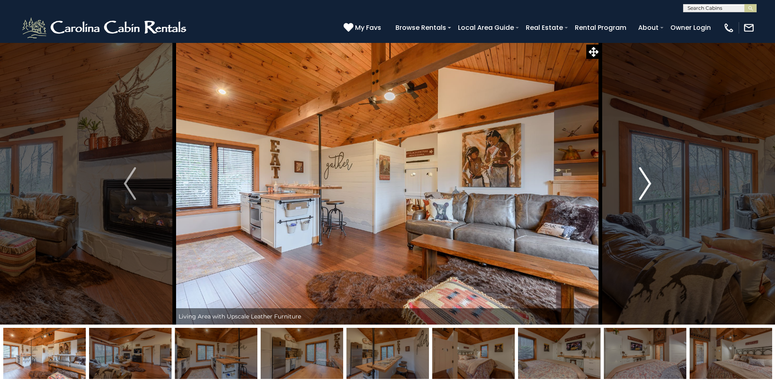
click at [645, 186] on img "Next" at bounding box center [645, 183] width 12 height 33
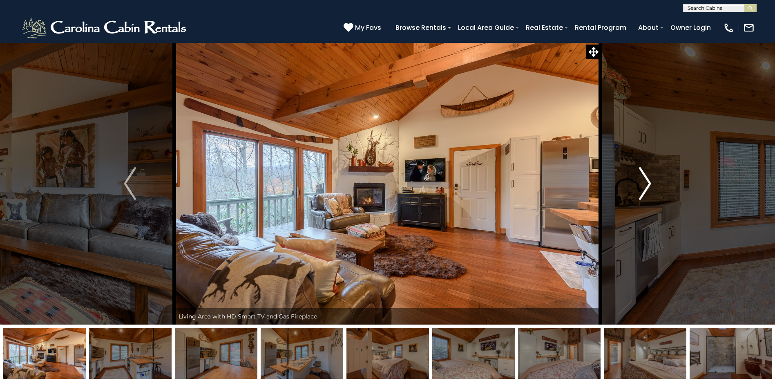
click at [645, 186] on img "Next" at bounding box center [645, 183] width 12 height 33
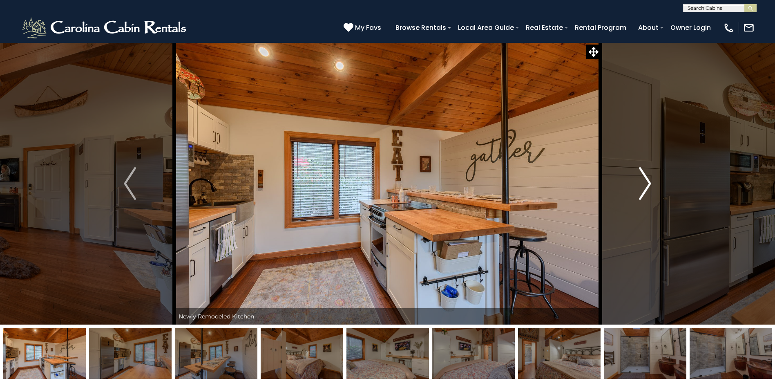
click at [645, 186] on img "Next" at bounding box center [645, 183] width 12 height 33
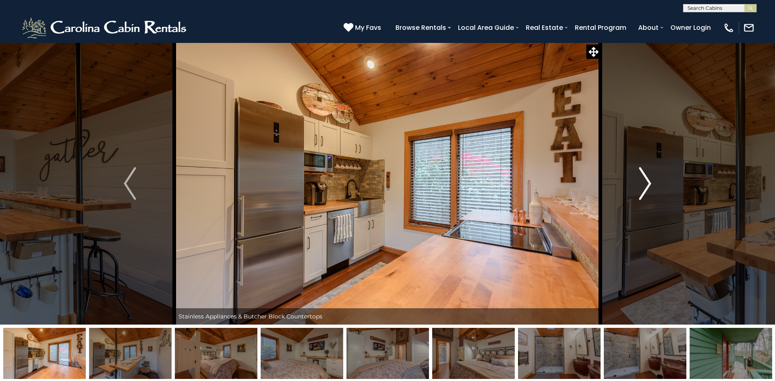
click at [645, 186] on img "Next" at bounding box center [645, 183] width 12 height 33
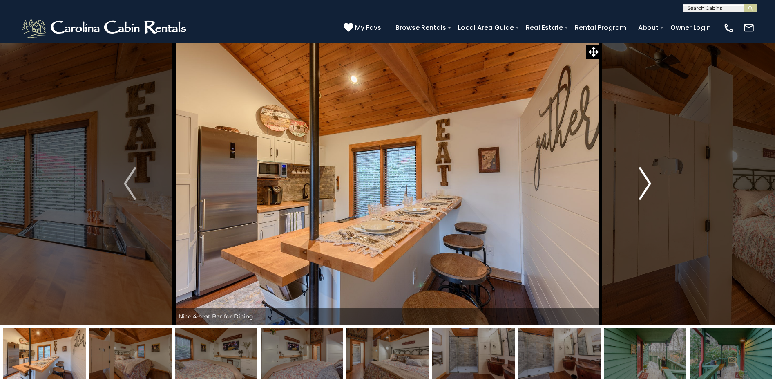
click at [645, 186] on img "Next" at bounding box center [645, 183] width 12 height 33
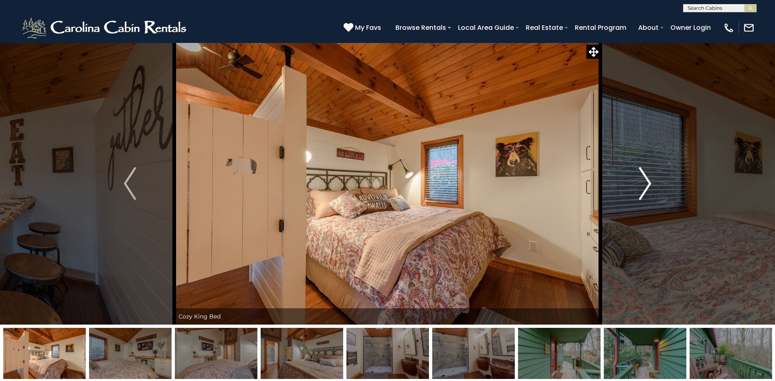
click at [645, 186] on img "Next" at bounding box center [645, 183] width 12 height 33
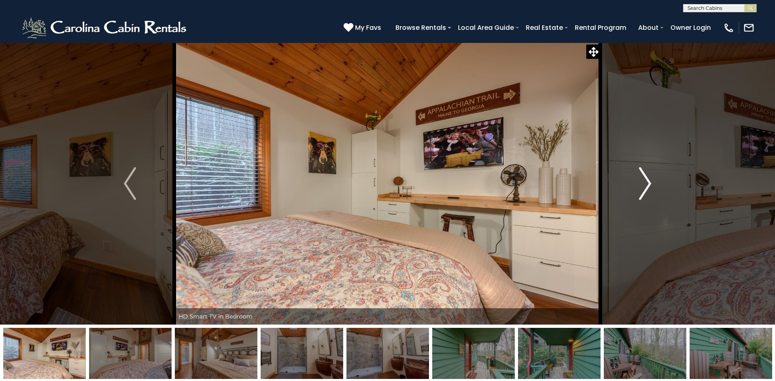
click at [645, 186] on img "Next" at bounding box center [645, 183] width 12 height 33
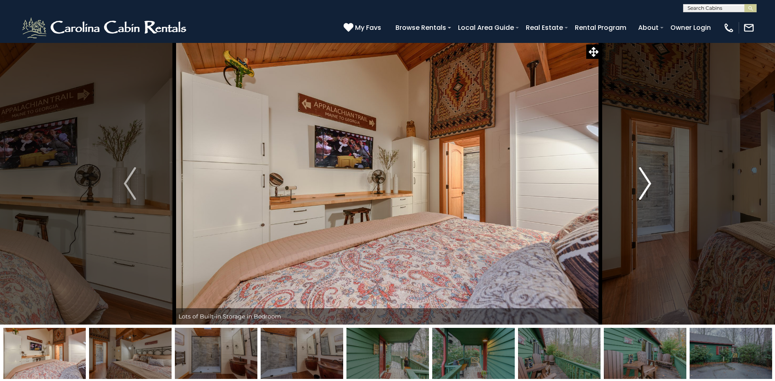
click at [645, 186] on img "Next" at bounding box center [645, 183] width 12 height 33
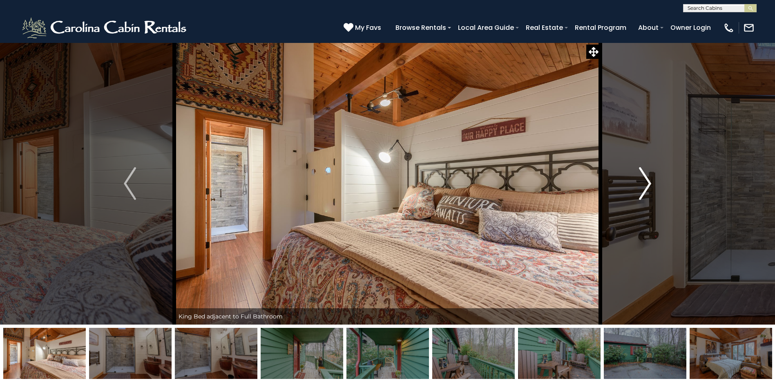
click at [645, 186] on img "Next" at bounding box center [645, 183] width 12 height 33
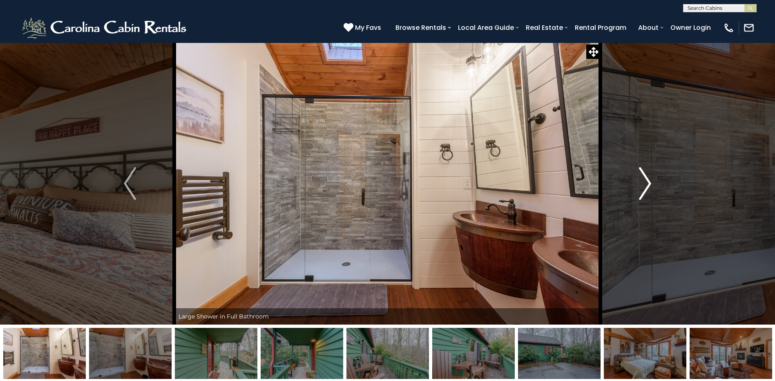
click at [645, 186] on img "Next" at bounding box center [645, 183] width 12 height 33
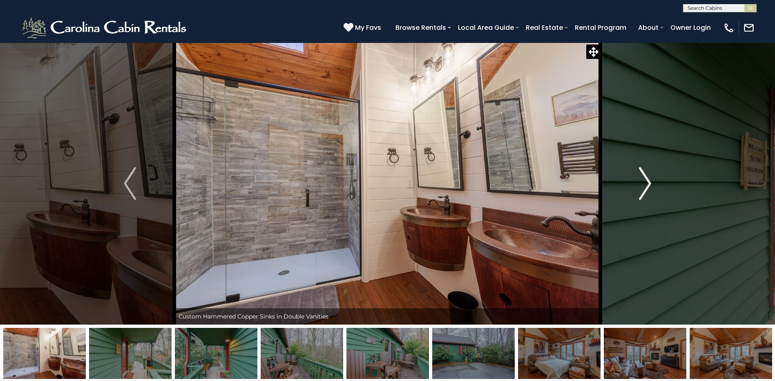
click at [645, 186] on img "Next" at bounding box center [645, 183] width 12 height 33
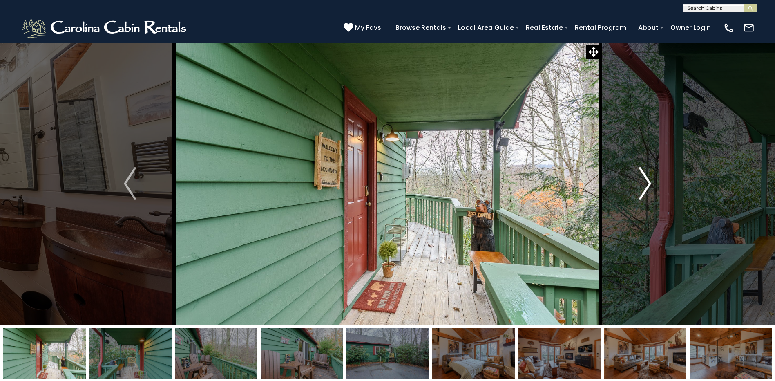
click at [645, 186] on img "Next" at bounding box center [645, 183] width 12 height 33
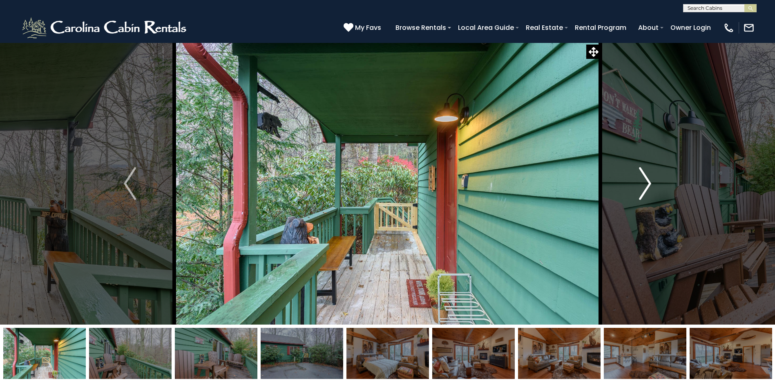
click at [645, 186] on img "Next" at bounding box center [645, 183] width 12 height 33
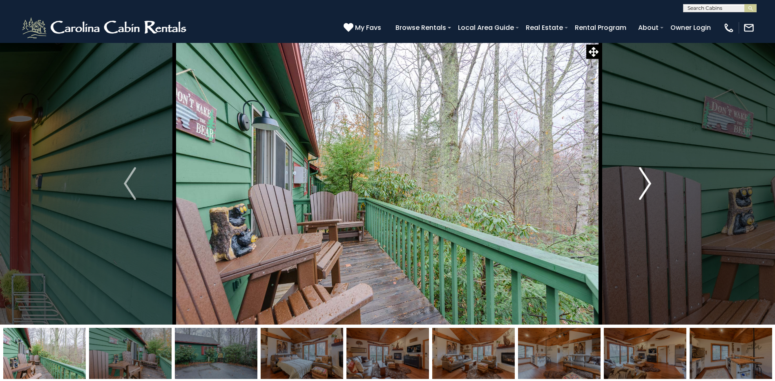
click at [645, 186] on img "Next" at bounding box center [645, 183] width 12 height 33
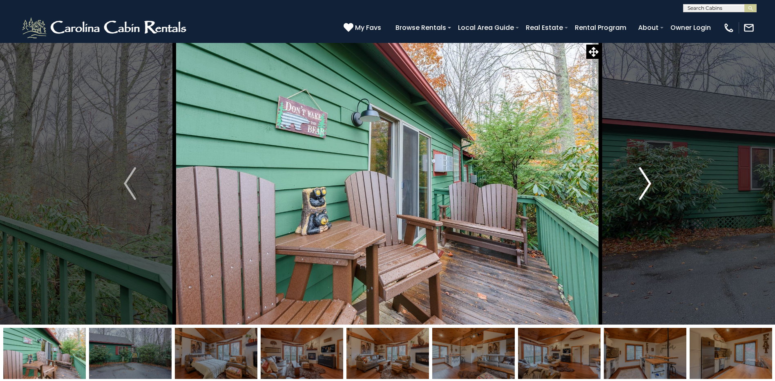
click at [645, 186] on img "Next" at bounding box center [645, 183] width 12 height 33
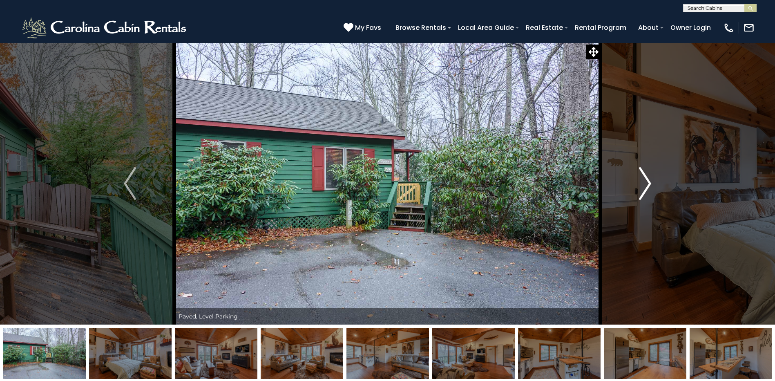
click at [645, 186] on img "Next" at bounding box center [645, 183] width 12 height 33
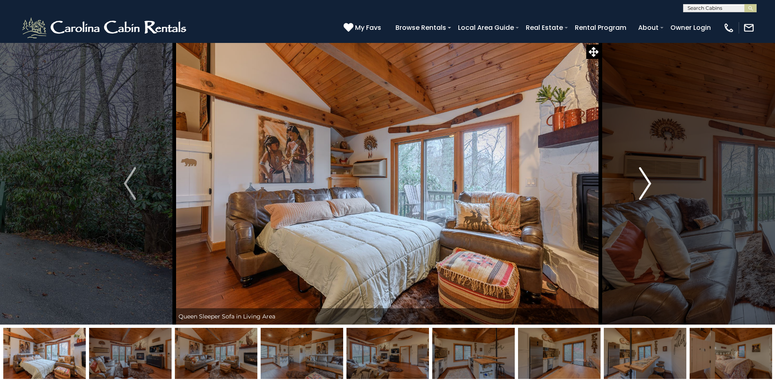
click at [645, 186] on img "Next" at bounding box center [645, 183] width 12 height 33
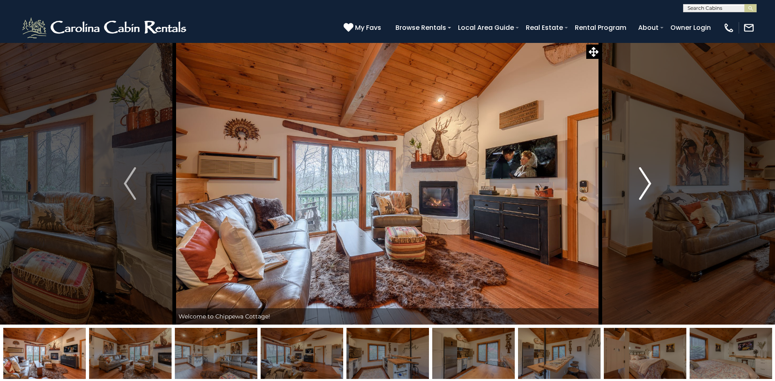
click at [645, 186] on img "Next" at bounding box center [645, 183] width 12 height 33
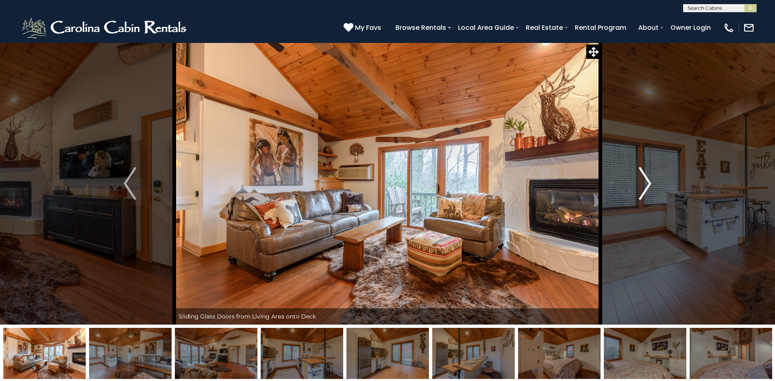
click at [645, 186] on img "Next" at bounding box center [645, 183] width 12 height 33
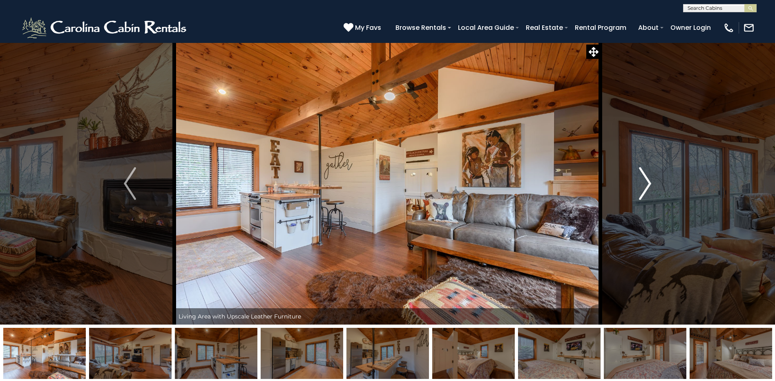
click at [645, 186] on img "Next" at bounding box center [645, 183] width 12 height 33
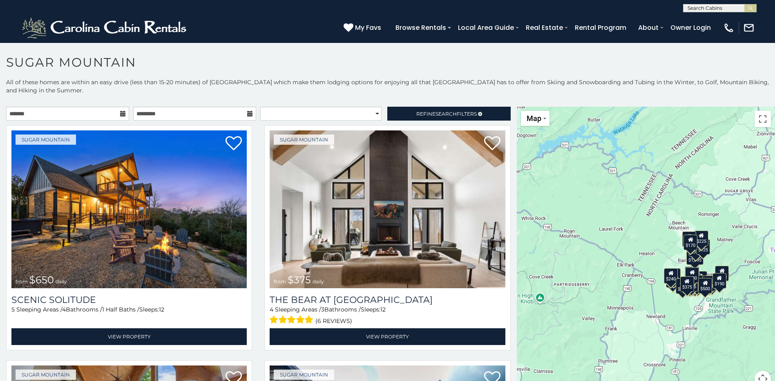
click at [120, 114] on icon at bounding box center [123, 114] width 6 height 6
click at [122, 113] on icon at bounding box center [123, 114] width 6 height 6
click at [98, 112] on input "text" at bounding box center [67, 114] width 123 height 14
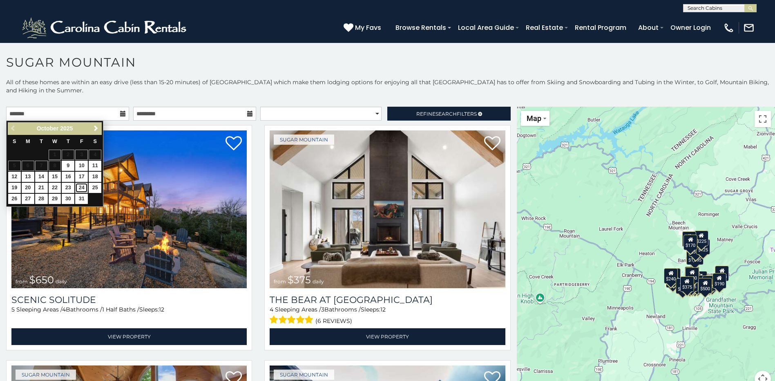
click at [80, 188] on link "24" at bounding box center [81, 188] width 13 height 10
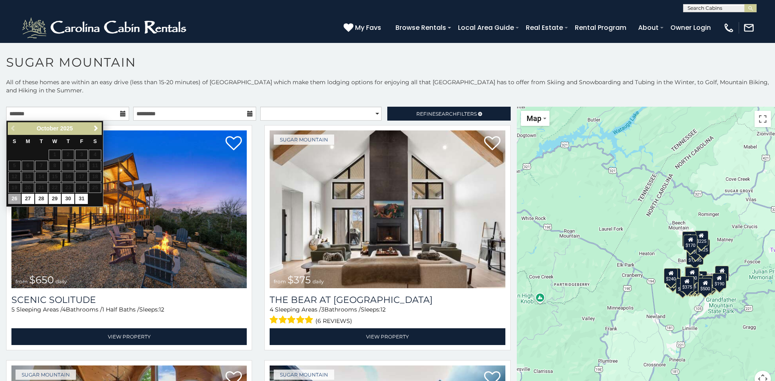
type input "**********"
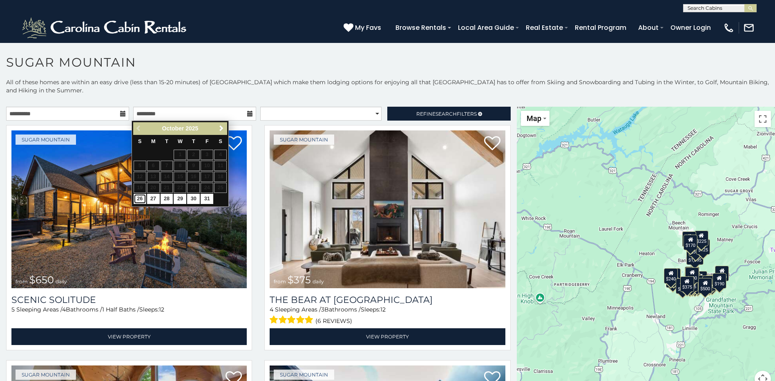
click at [142, 200] on link "26" at bounding box center [140, 199] width 13 height 10
type input "**********"
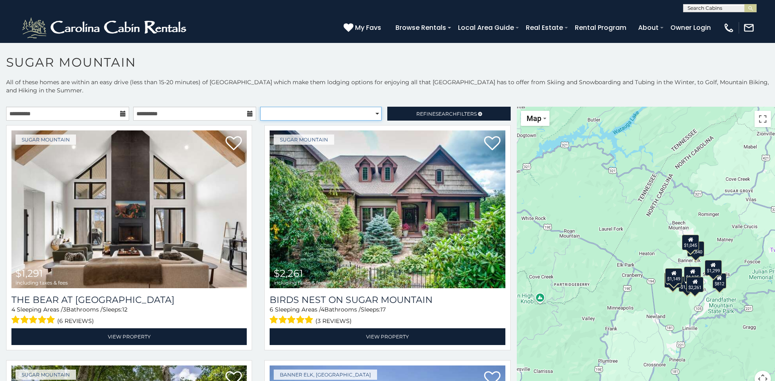
click at [371, 112] on select "**********" at bounding box center [320, 114] width 121 height 14
select select "*********"
click at [260, 107] on select "**********" at bounding box center [320, 114] width 121 height 14
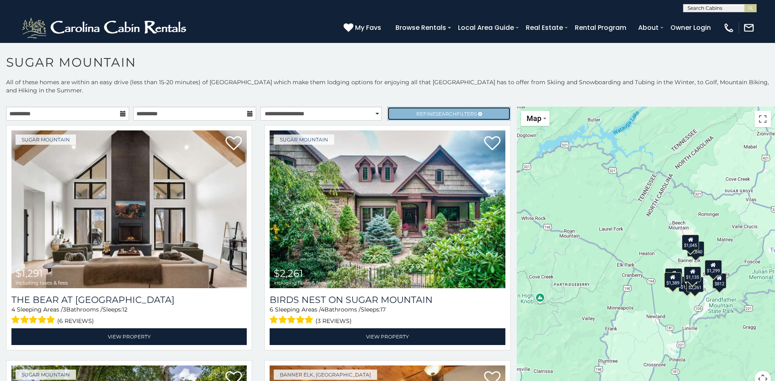
click at [472, 114] on link "Refine Search Filters" at bounding box center [449, 114] width 123 height 14
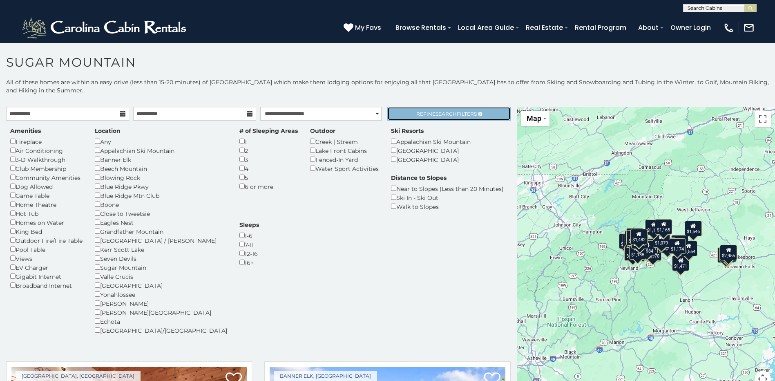
click at [404, 114] on link "Refine Search Filters" at bounding box center [449, 114] width 123 height 14
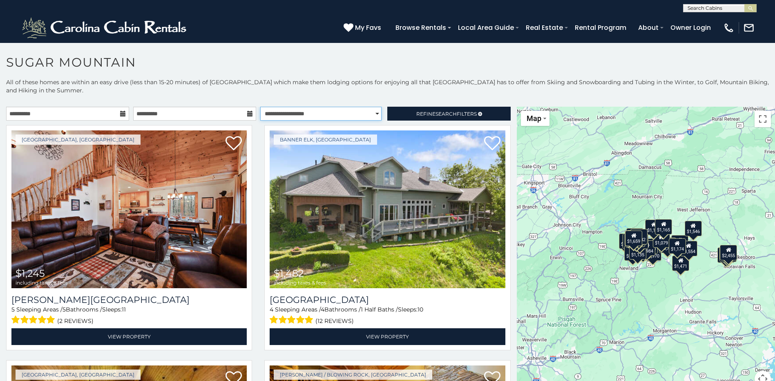
click at [375, 114] on select "**********" at bounding box center [320, 114] width 121 height 14
click at [260, 107] on select "**********" at bounding box center [320, 114] width 121 height 14
click at [483, 114] on link "Refine Search Filters" at bounding box center [449, 114] width 123 height 14
